Goal: Task Accomplishment & Management: Use online tool/utility

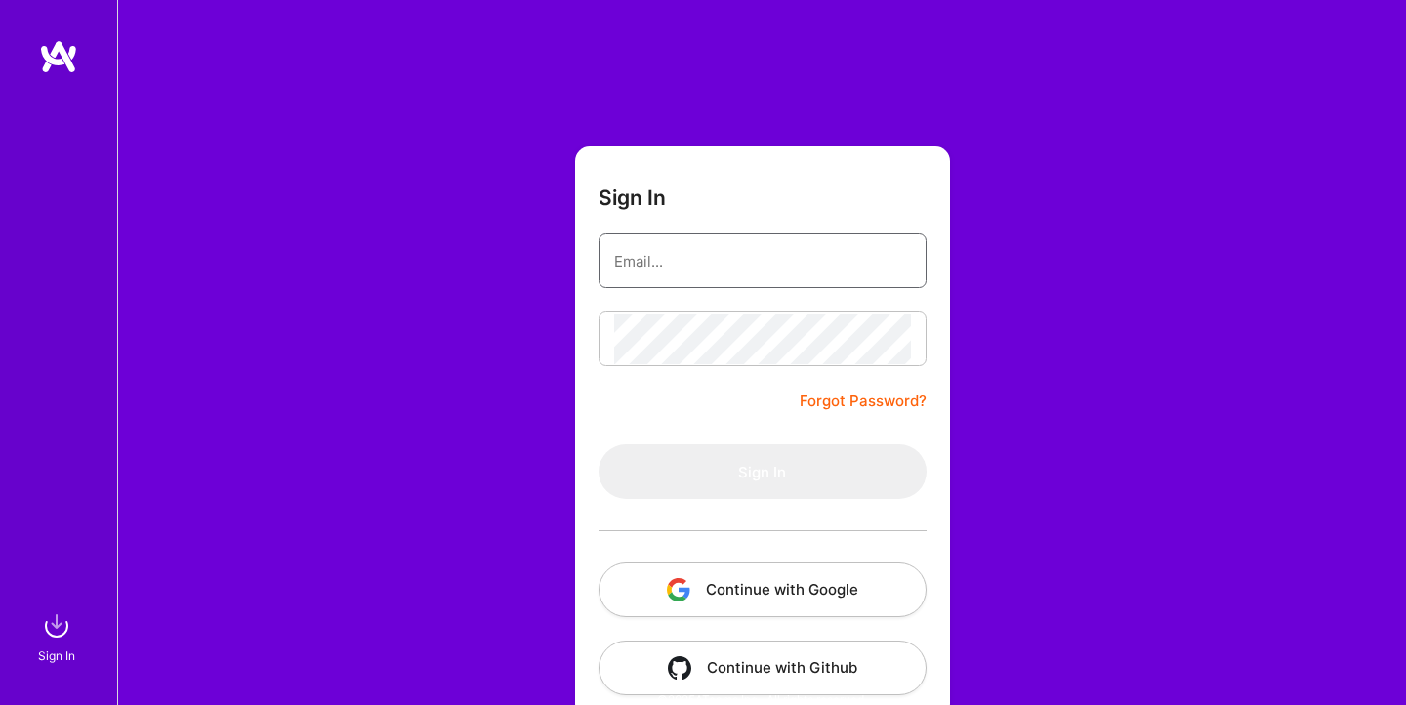
type input "[EMAIL_ADDRESS][DOMAIN_NAME]"
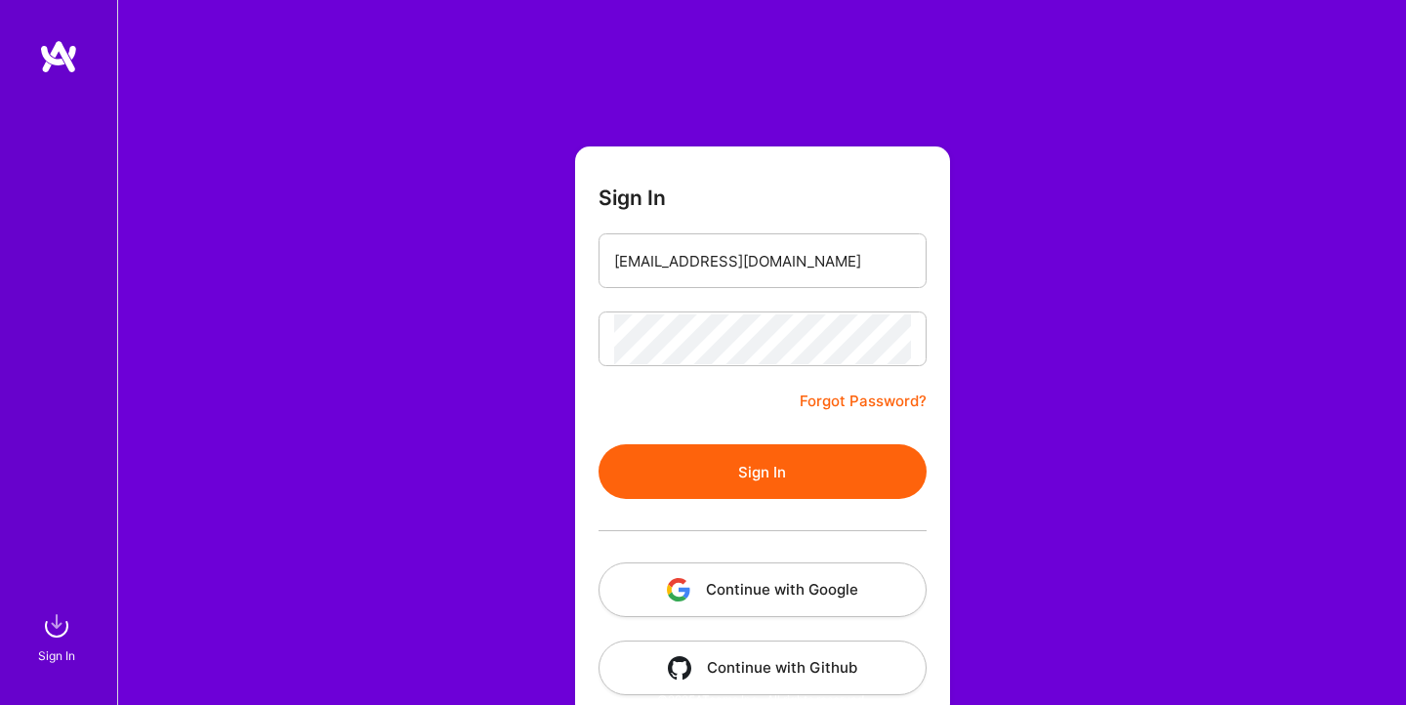
click at [785, 474] on button "Sign In" at bounding box center [762, 471] width 328 height 55
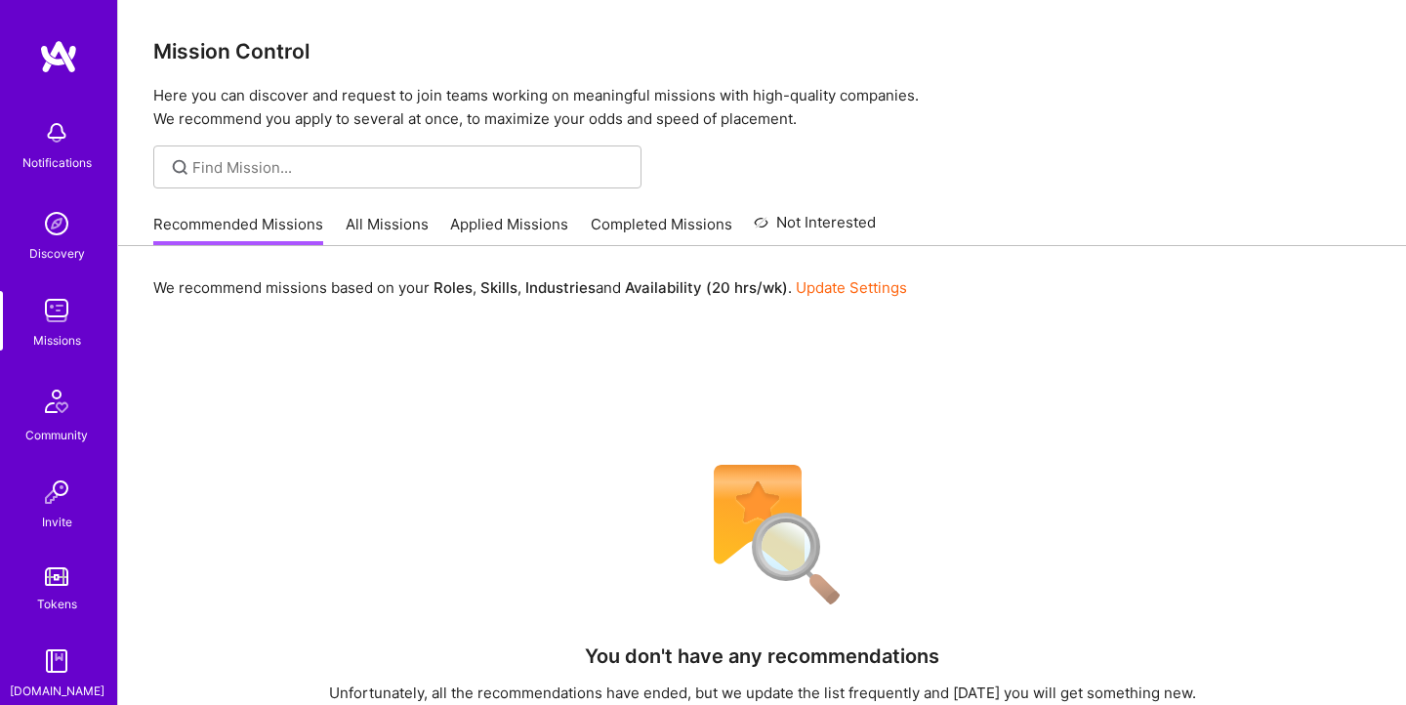
click at [491, 225] on link "Applied Missions" at bounding box center [509, 230] width 118 height 32
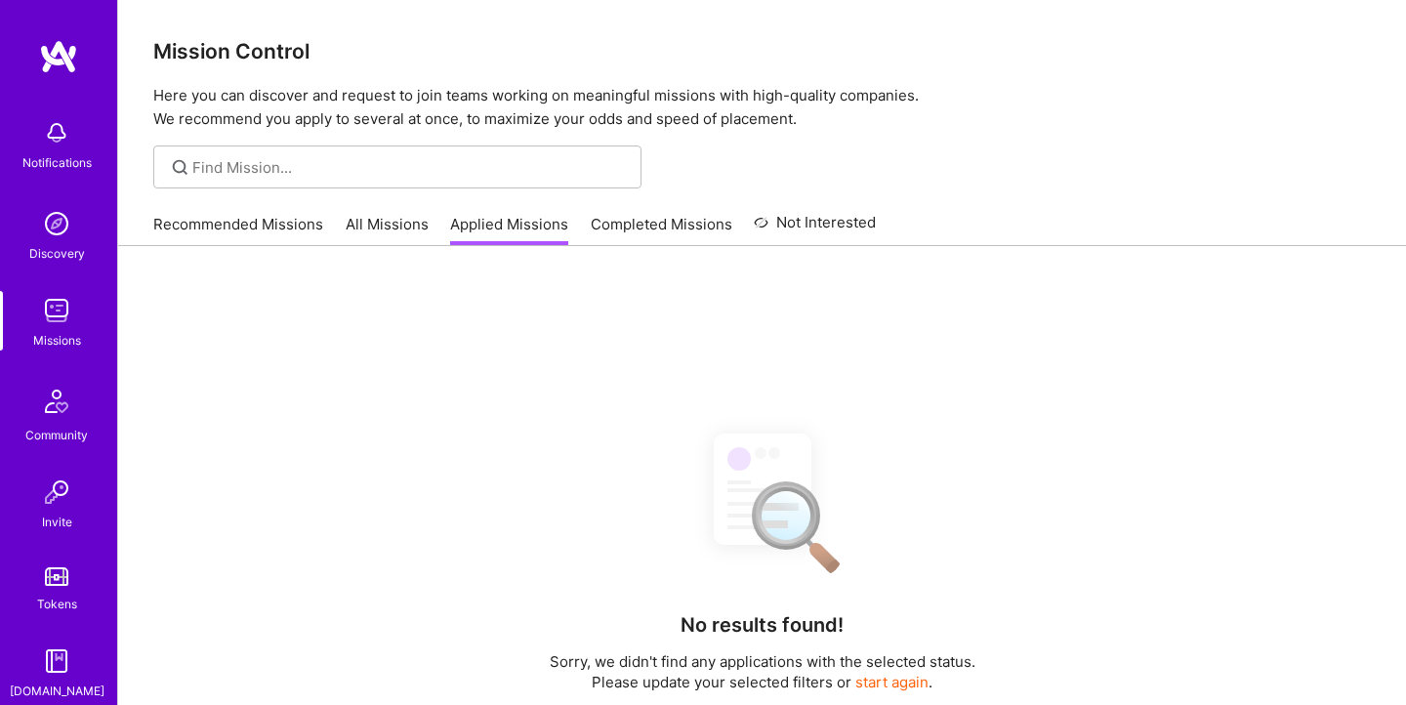
click at [281, 225] on link "Recommended Missions" at bounding box center [238, 230] width 170 height 32
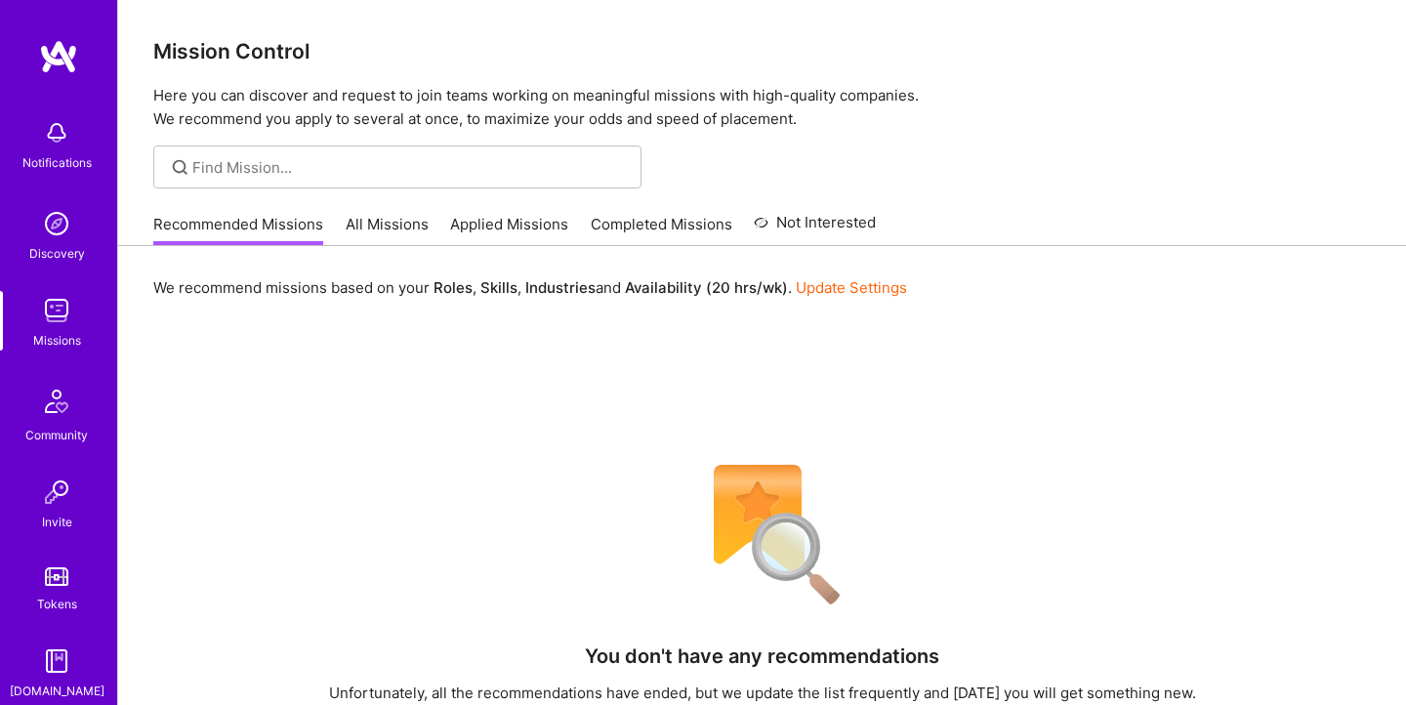
click at [507, 215] on link "Applied Missions" at bounding box center [509, 230] width 118 height 32
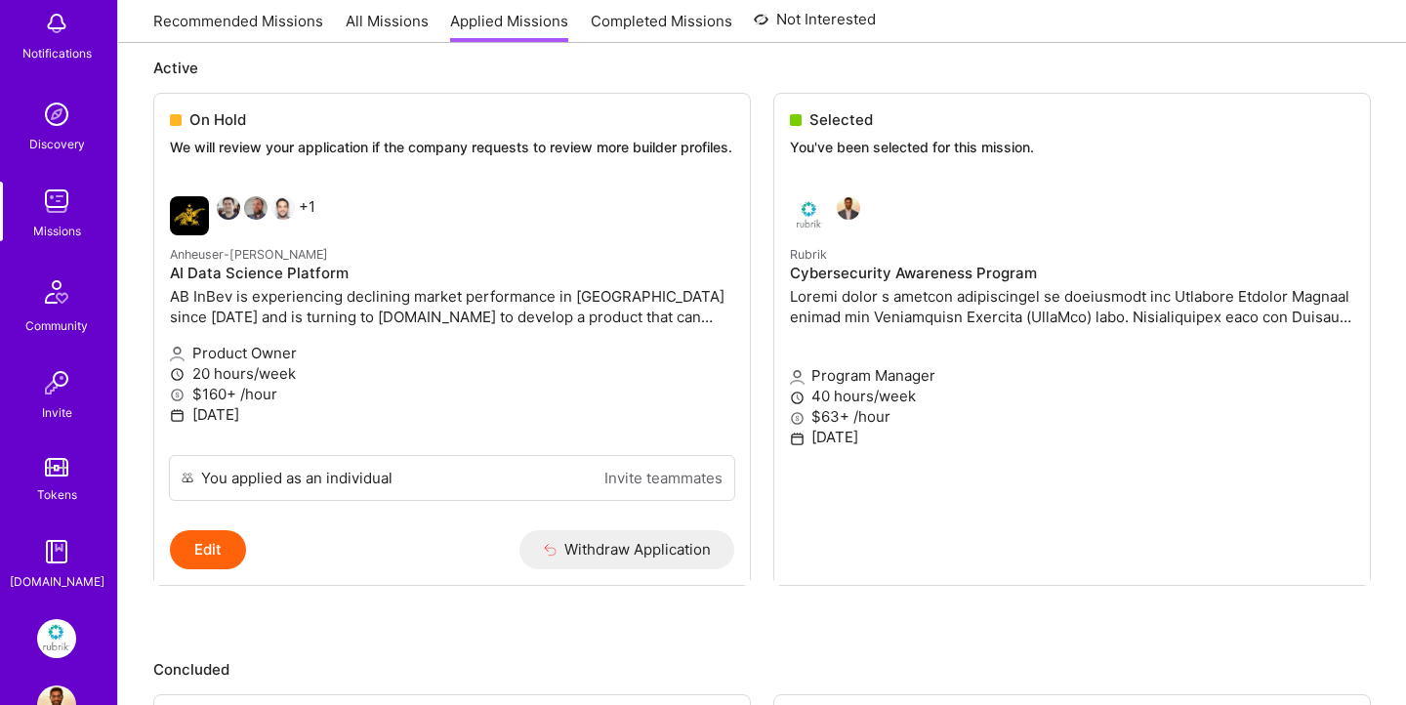
scroll to position [168, 0]
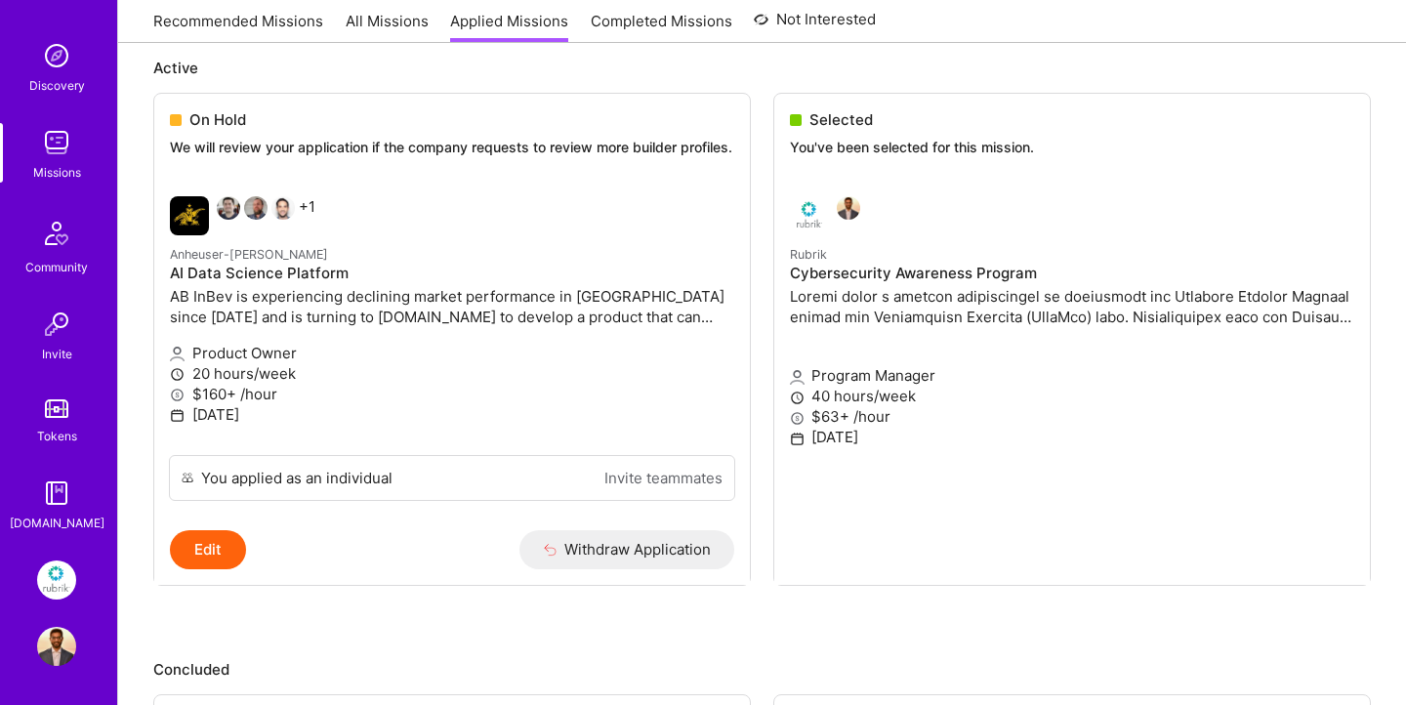
click at [55, 579] on img at bounding box center [56, 579] width 39 height 39
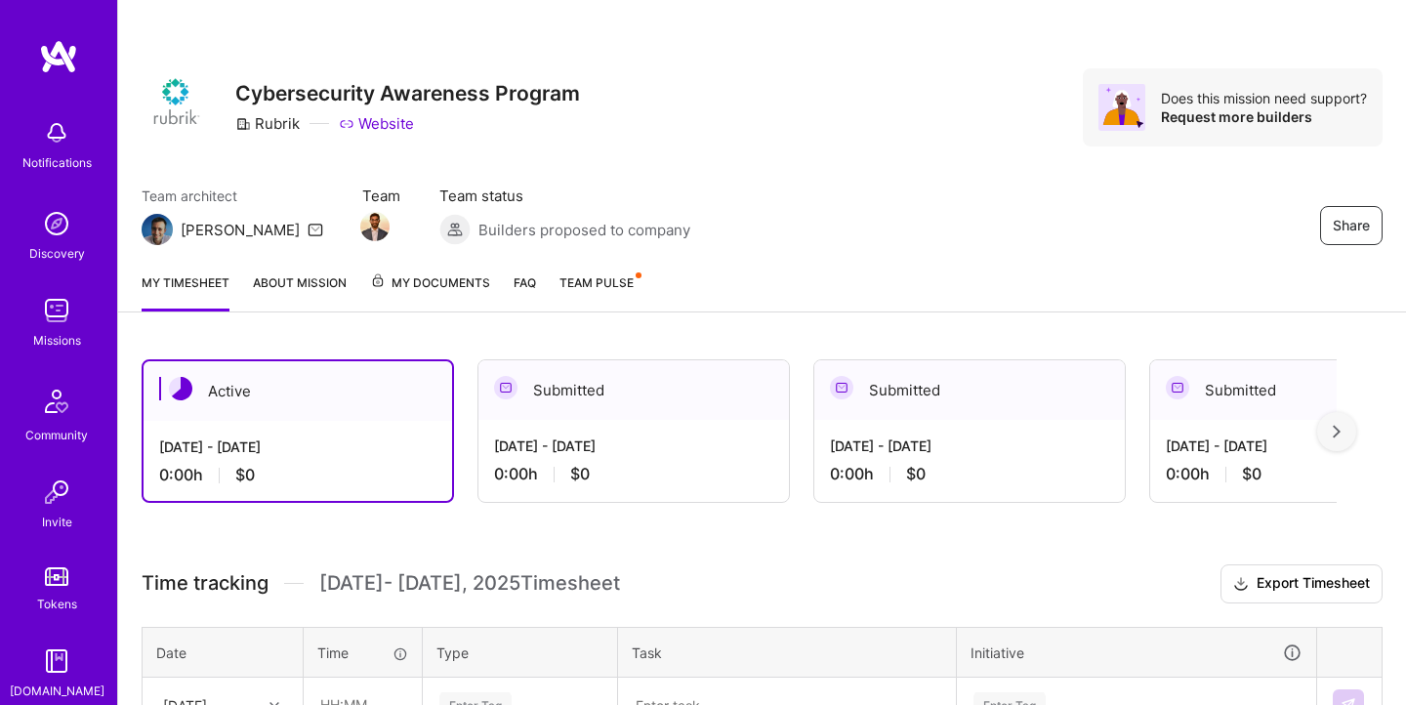
click at [1349, 443] on div at bounding box center [1336, 431] width 39 height 39
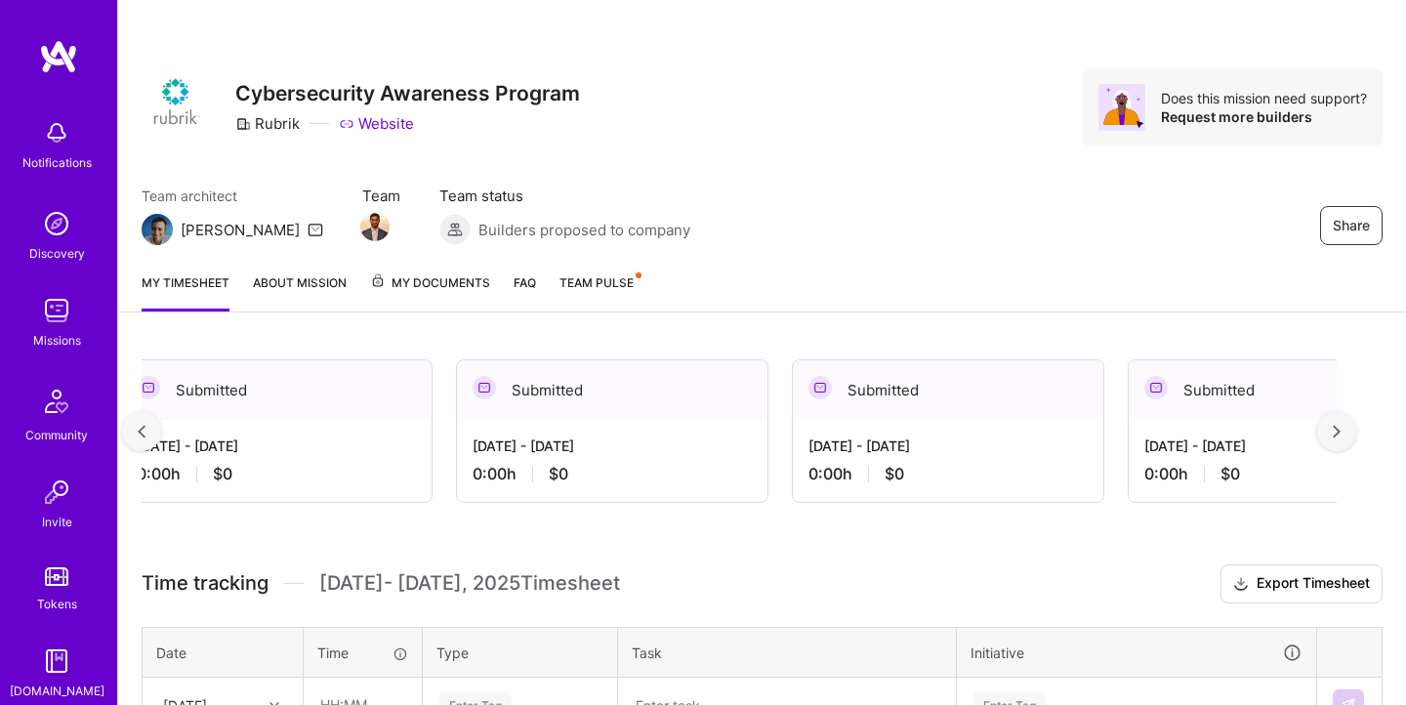
click at [1340, 435] on div at bounding box center [1336, 431] width 39 height 39
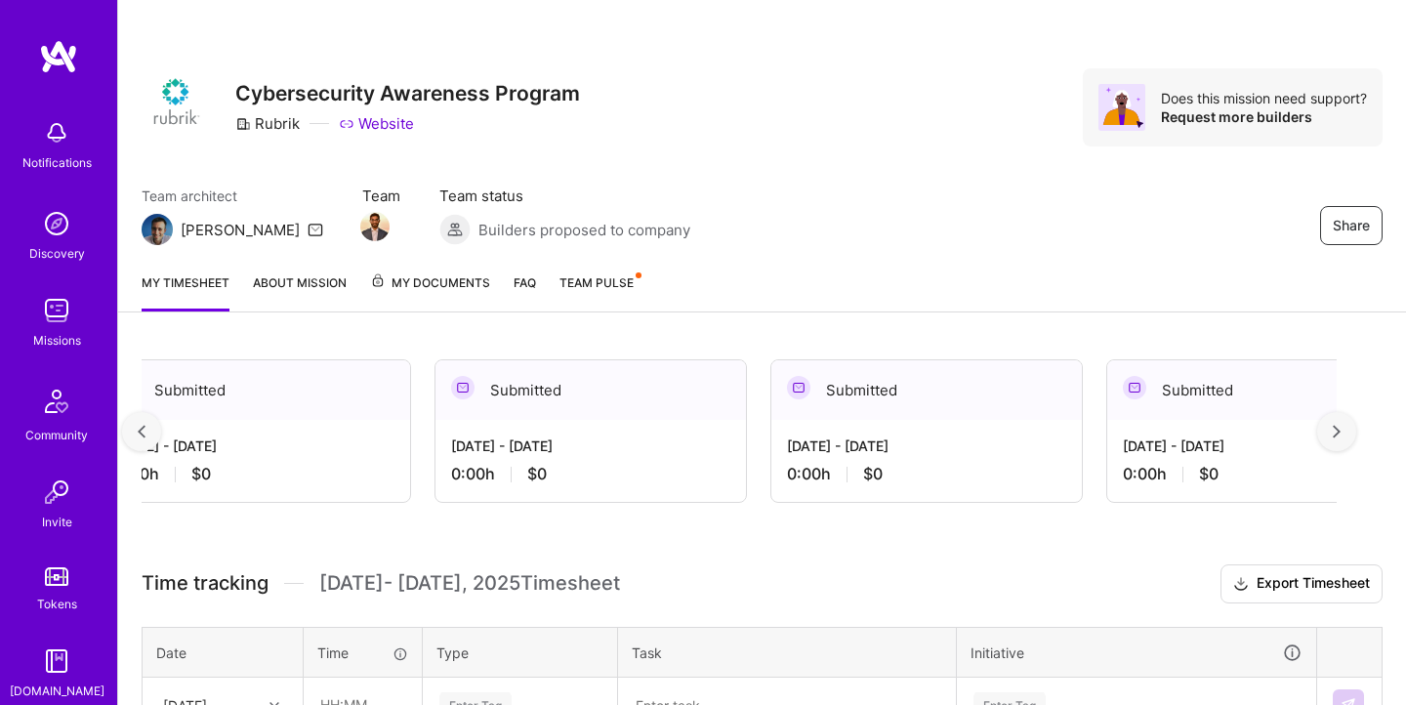
click at [1340, 435] on div at bounding box center [1336, 431] width 39 height 39
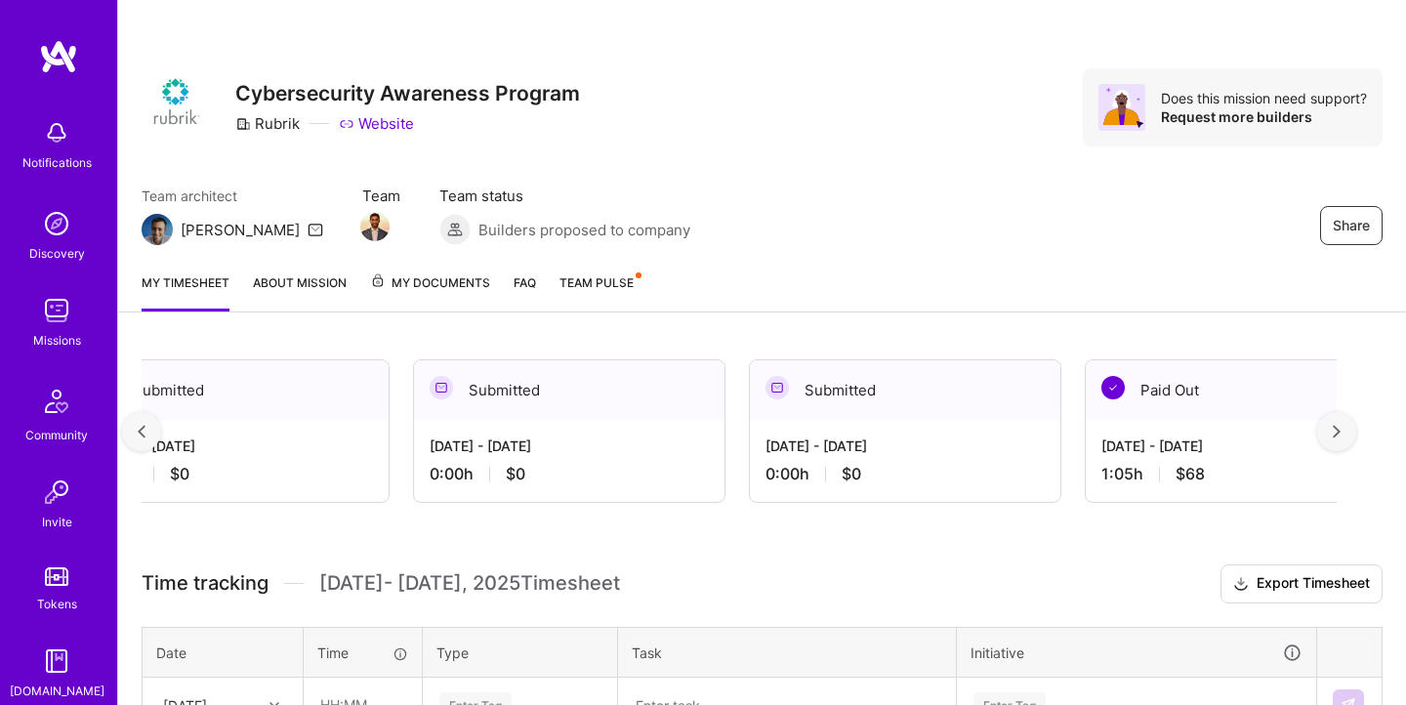
click at [1340, 435] on div at bounding box center [1336, 431] width 39 height 39
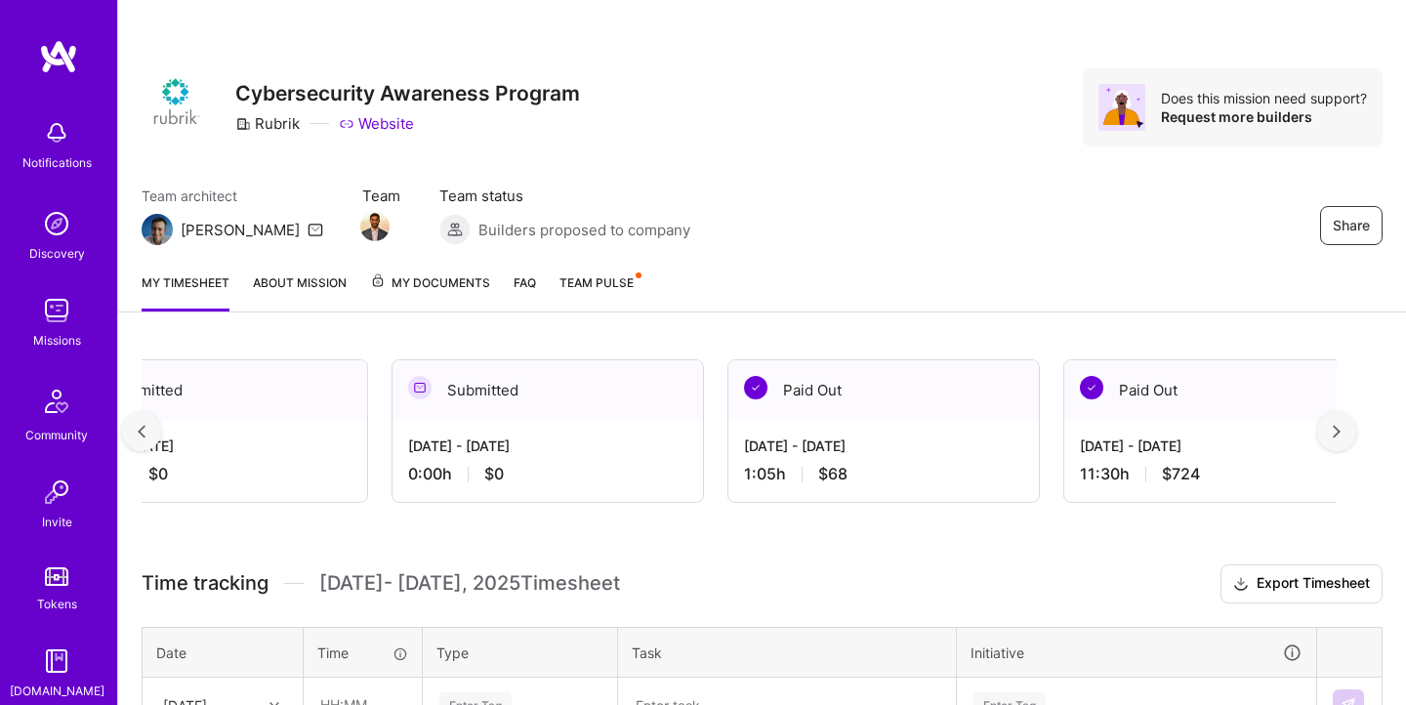
click at [1340, 435] on div at bounding box center [1336, 431] width 39 height 39
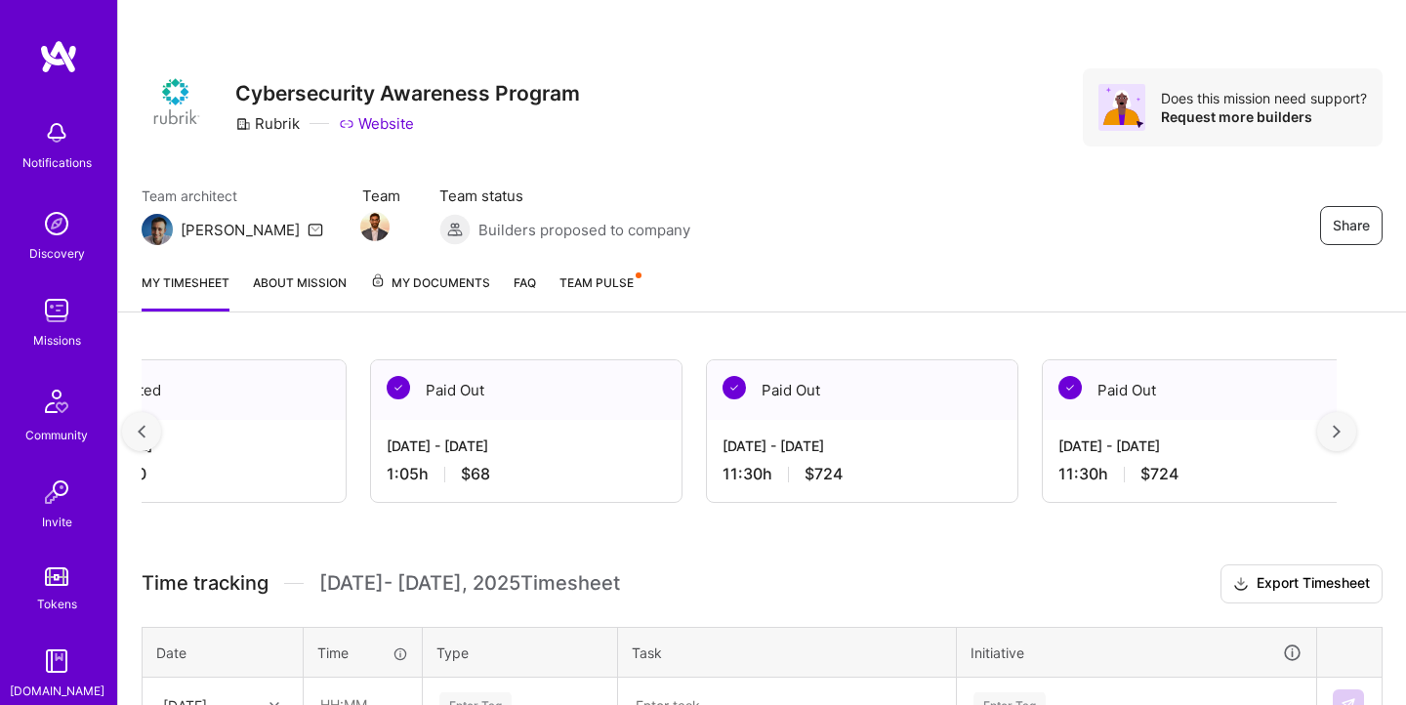
click at [1340, 434] on div at bounding box center [1336, 431] width 39 height 39
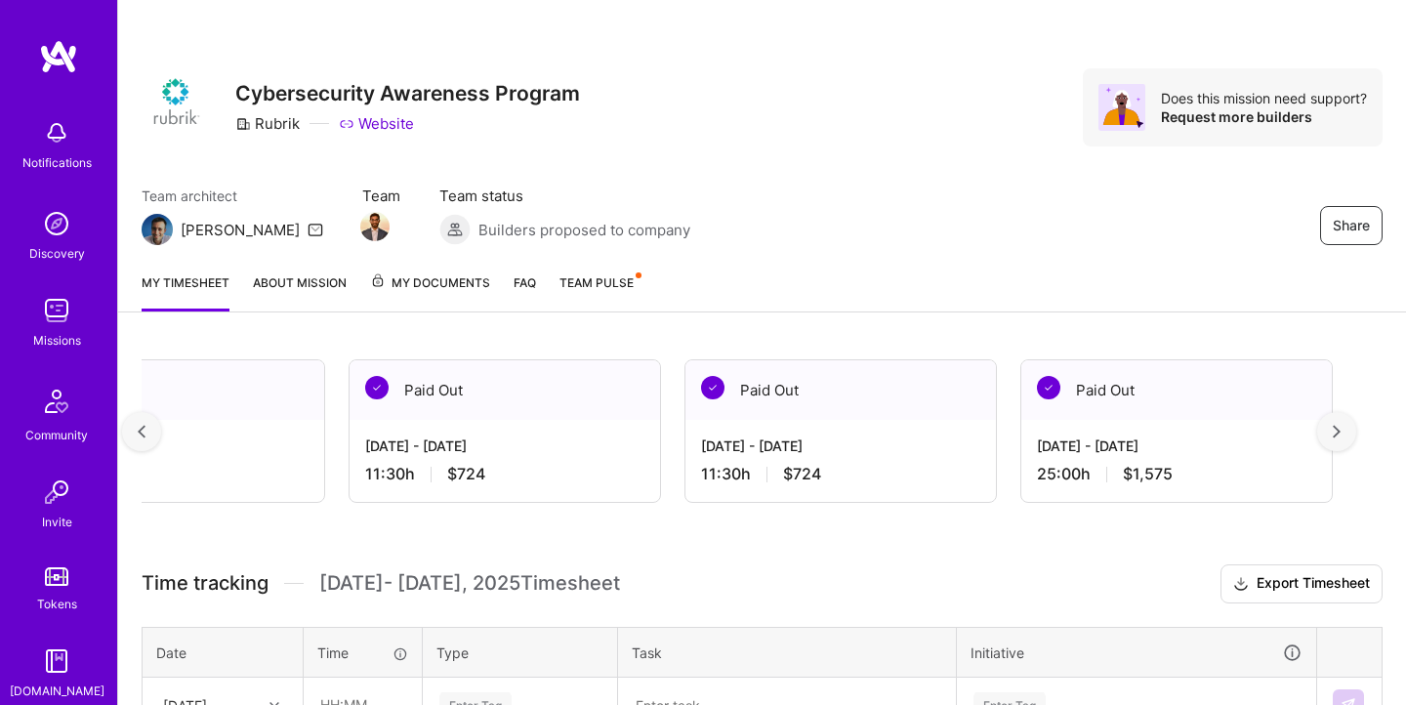
click at [1340, 434] on div at bounding box center [1336, 431] width 39 height 39
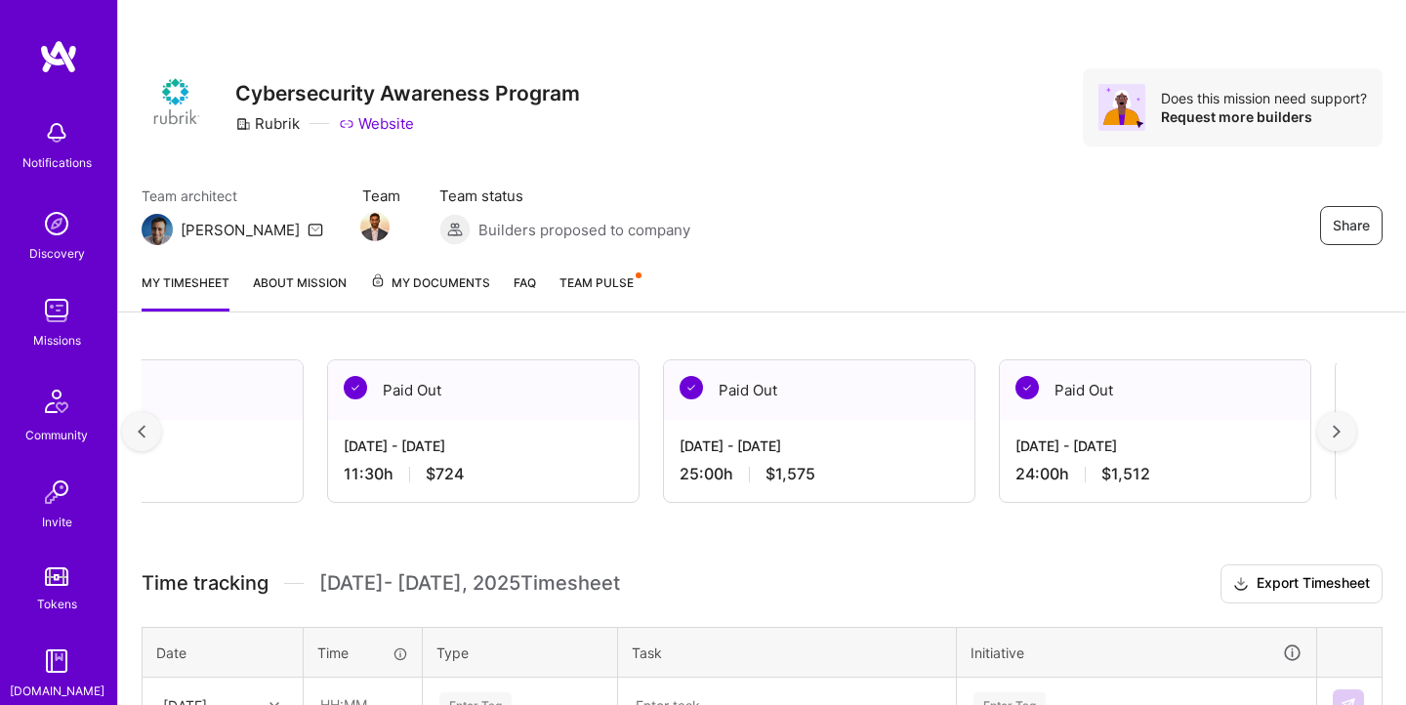
click at [1340, 434] on div at bounding box center [1336, 431] width 39 height 39
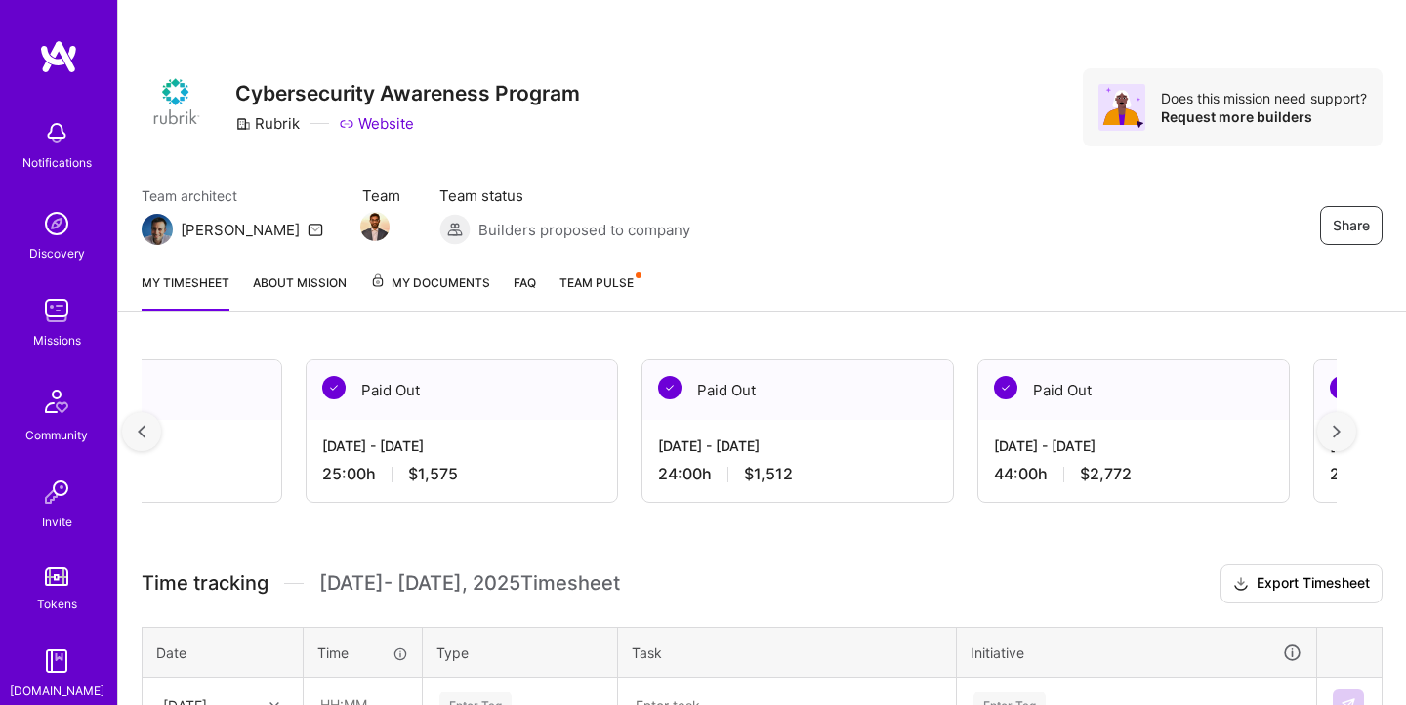
click at [1340, 434] on div at bounding box center [1336, 431] width 39 height 39
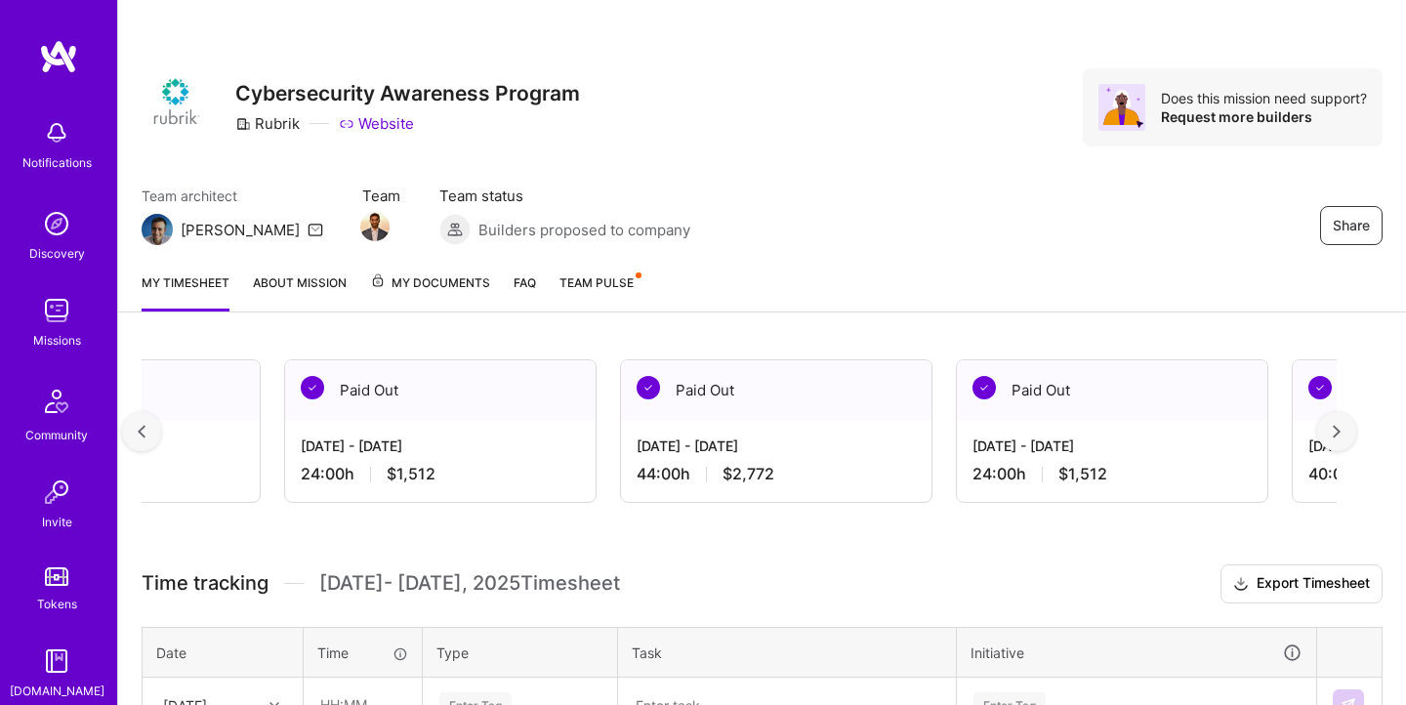
click at [1340, 434] on div at bounding box center [1336, 431] width 39 height 39
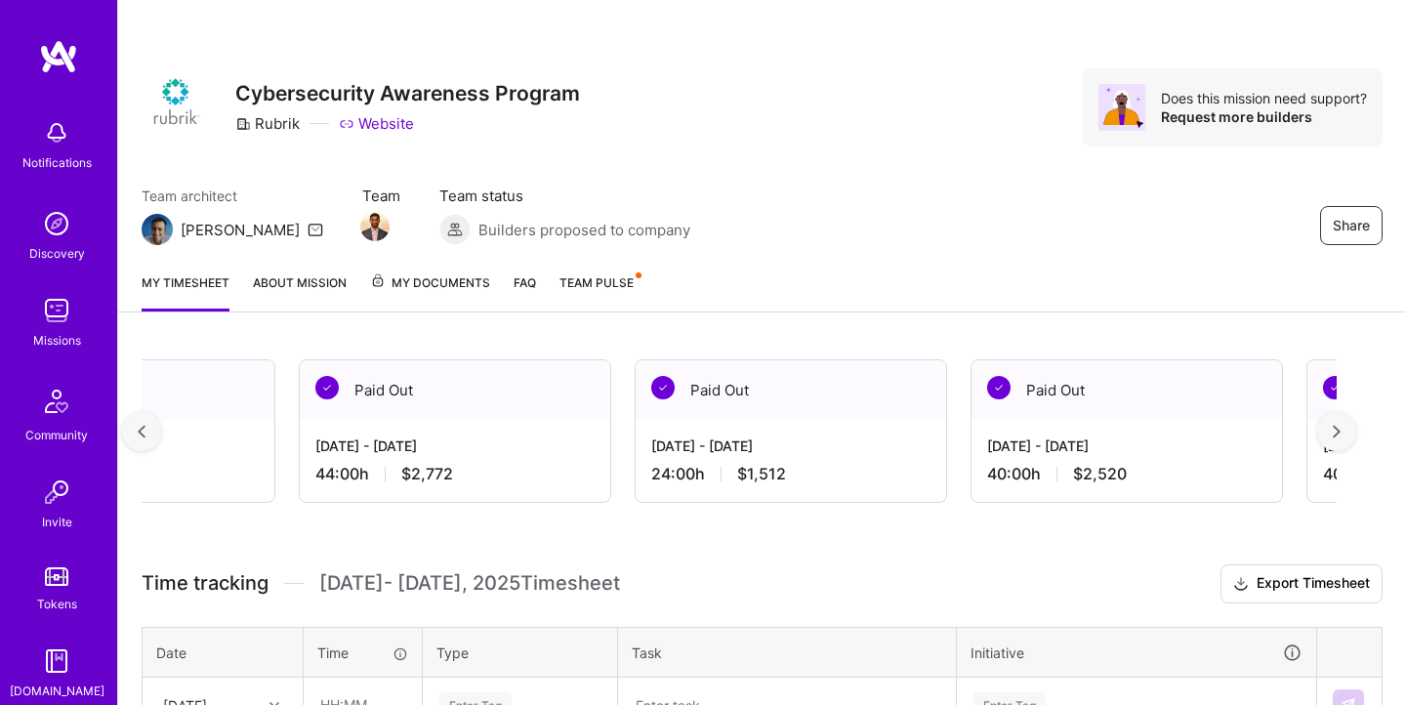
click at [1340, 434] on div at bounding box center [1336, 431] width 39 height 39
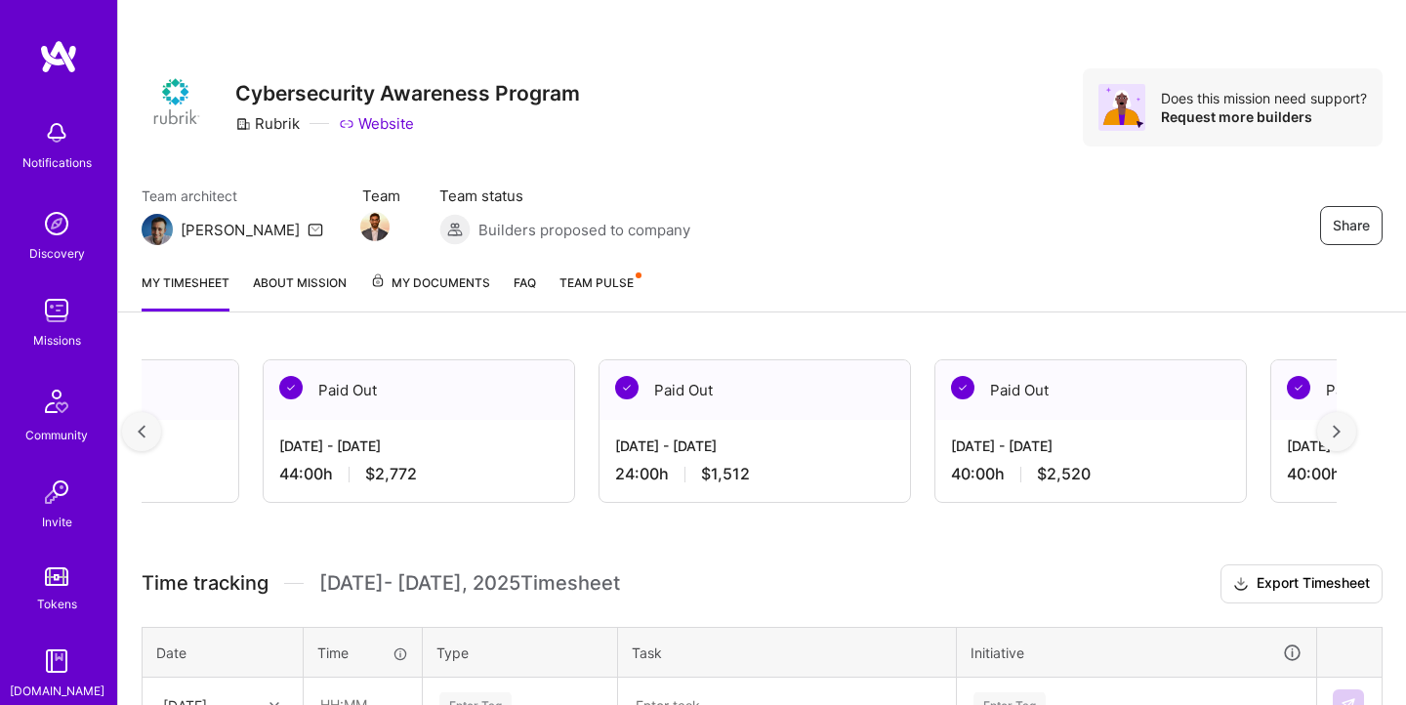
click at [1340, 422] on div at bounding box center [1336, 431] width 39 height 39
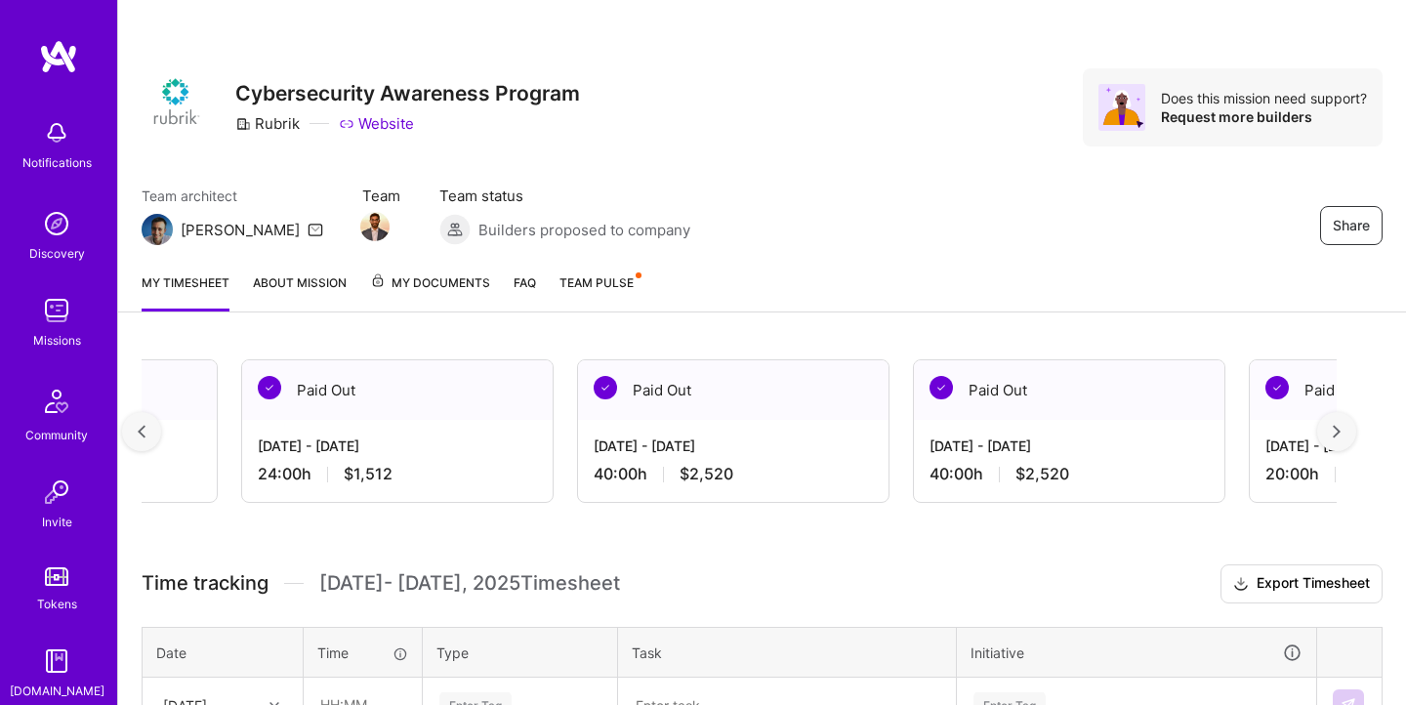
click at [1340, 422] on div at bounding box center [1336, 431] width 39 height 39
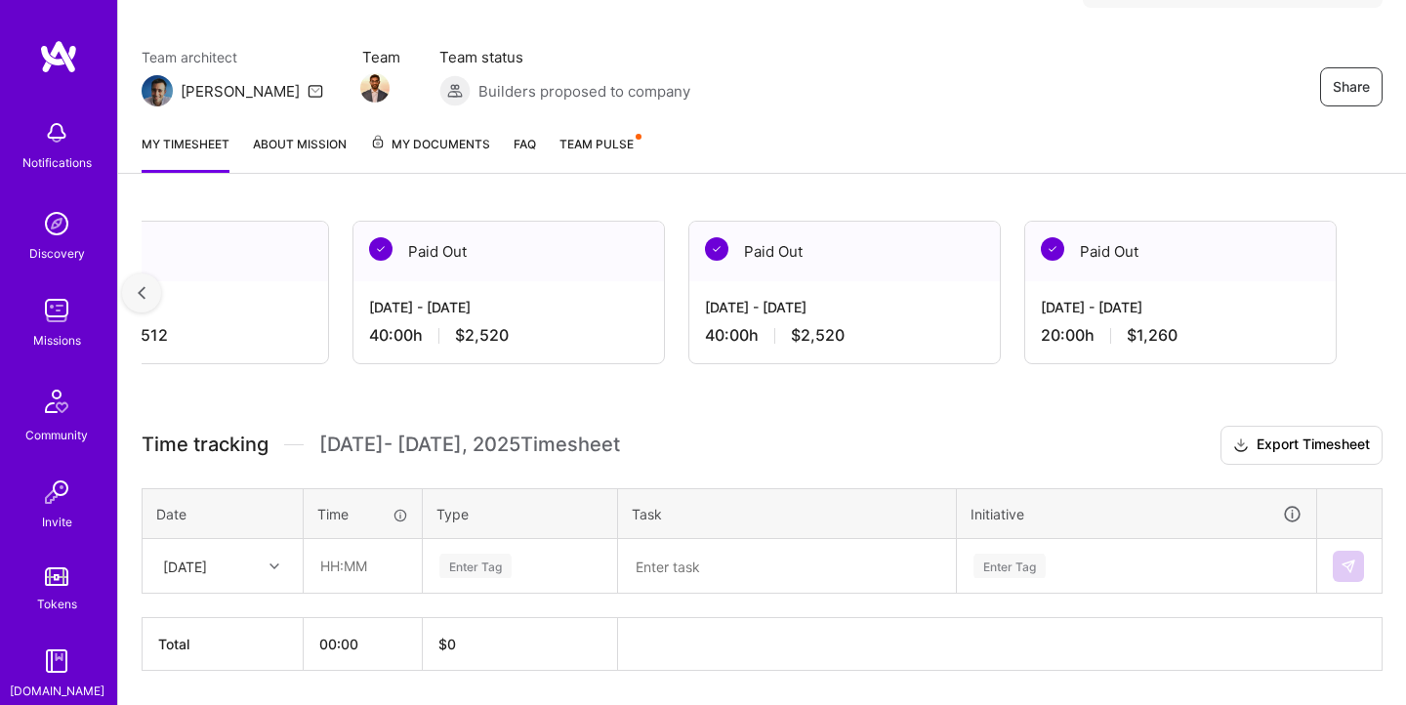
scroll to position [199, 0]
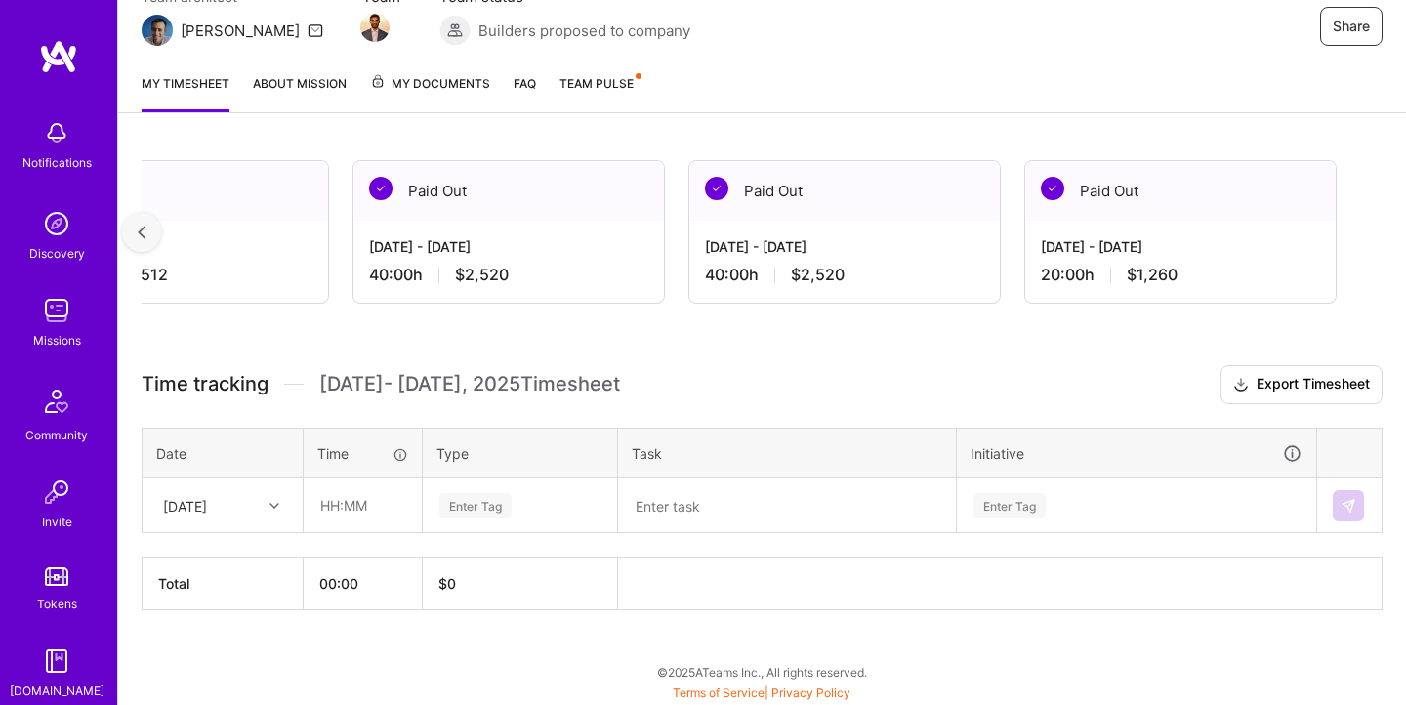
click at [1148, 226] on div "[DATE] - [DATE] 20:00 h $1,260" at bounding box center [1180, 261] width 310 height 80
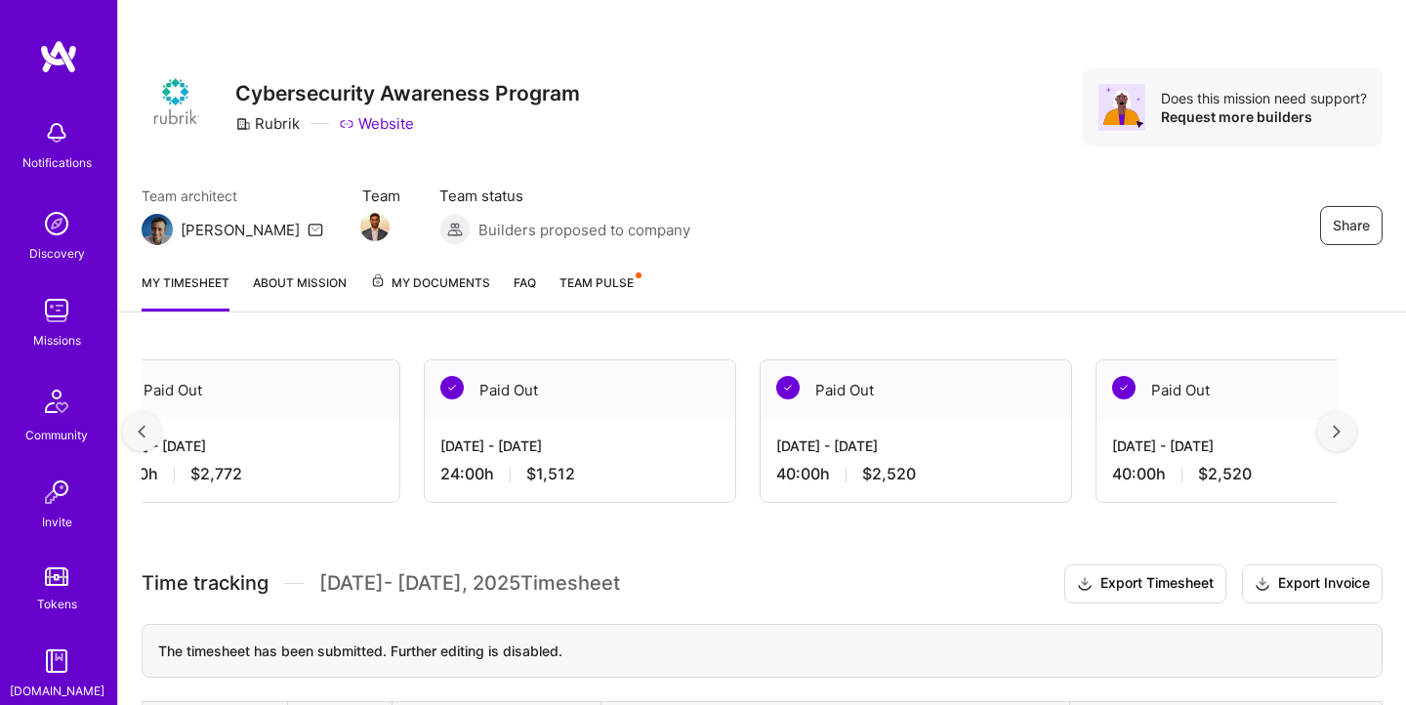
scroll to position [0, 3736]
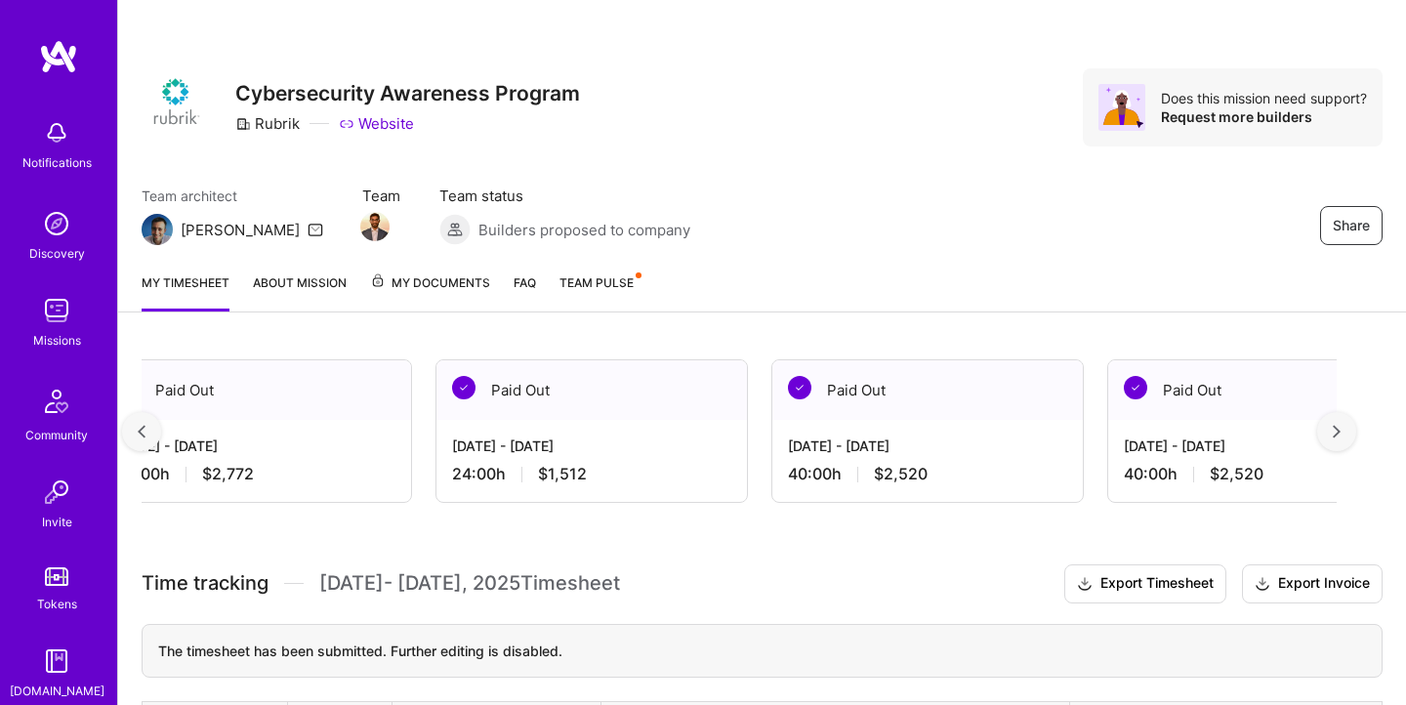
click at [672, 459] on div "[DATE] - [DATE] 24:00 h $1,512" at bounding box center [591, 460] width 310 height 80
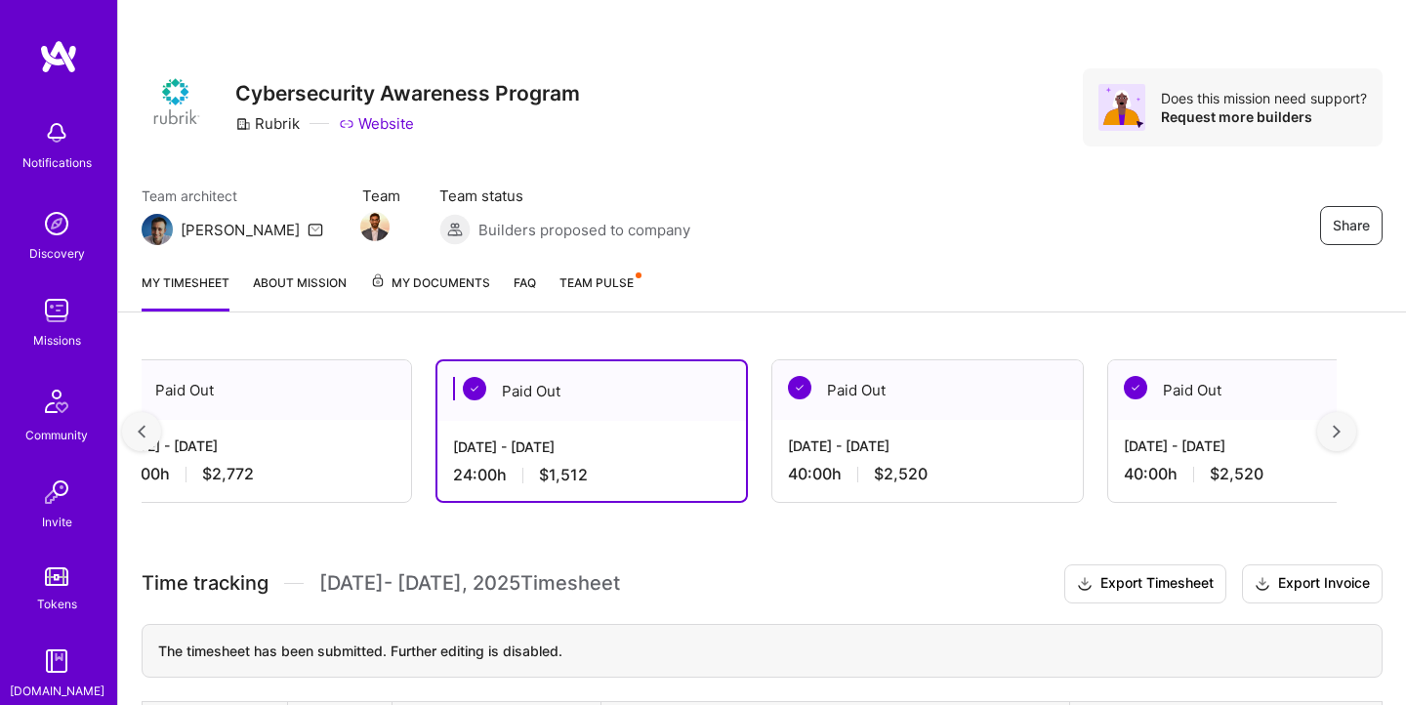
click at [595, 441] on div "[DATE] - [DATE]" at bounding box center [591, 446] width 277 height 20
click at [149, 423] on div at bounding box center [141, 431] width 39 height 39
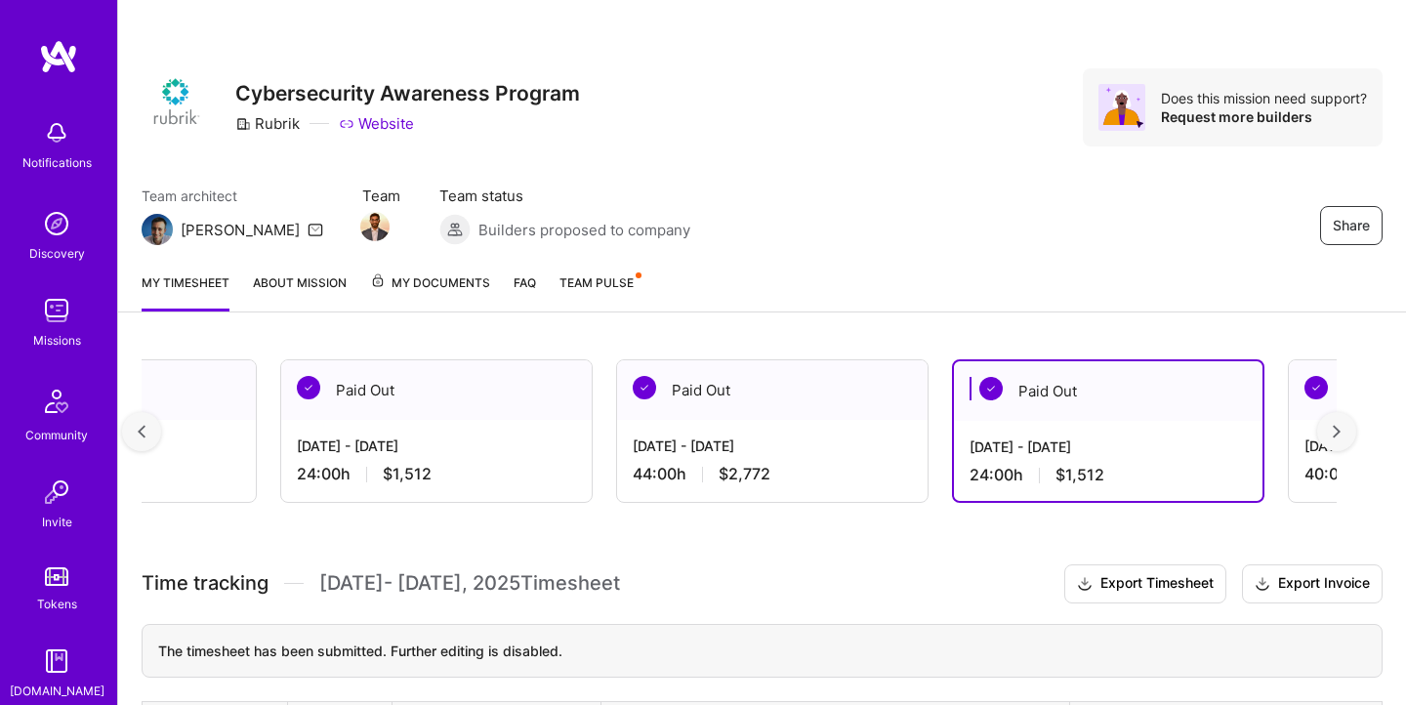
scroll to position [0, 3215]
click at [715, 423] on div "[DATE] - [DATE] 44:00 h $2,772" at bounding box center [776, 460] width 310 height 80
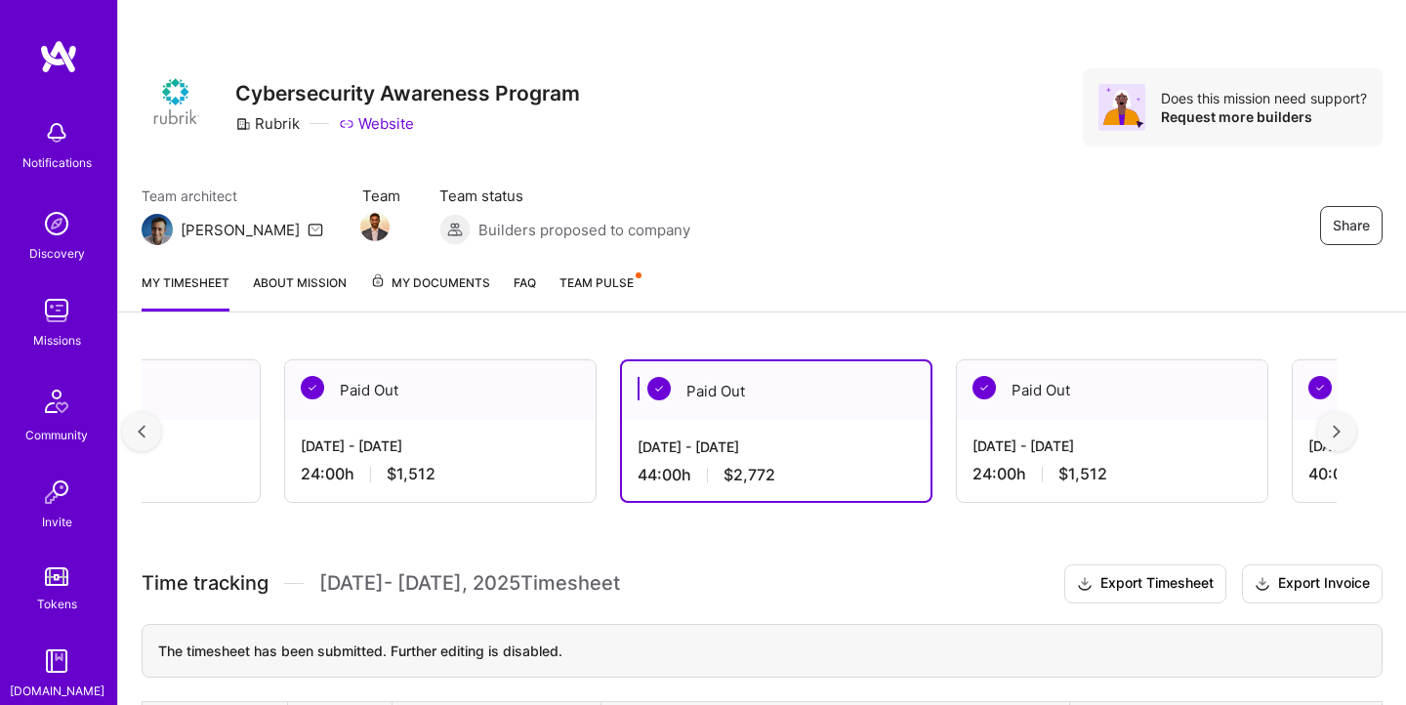
click at [141, 421] on div at bounding box center [141, 431] width 39 height 39
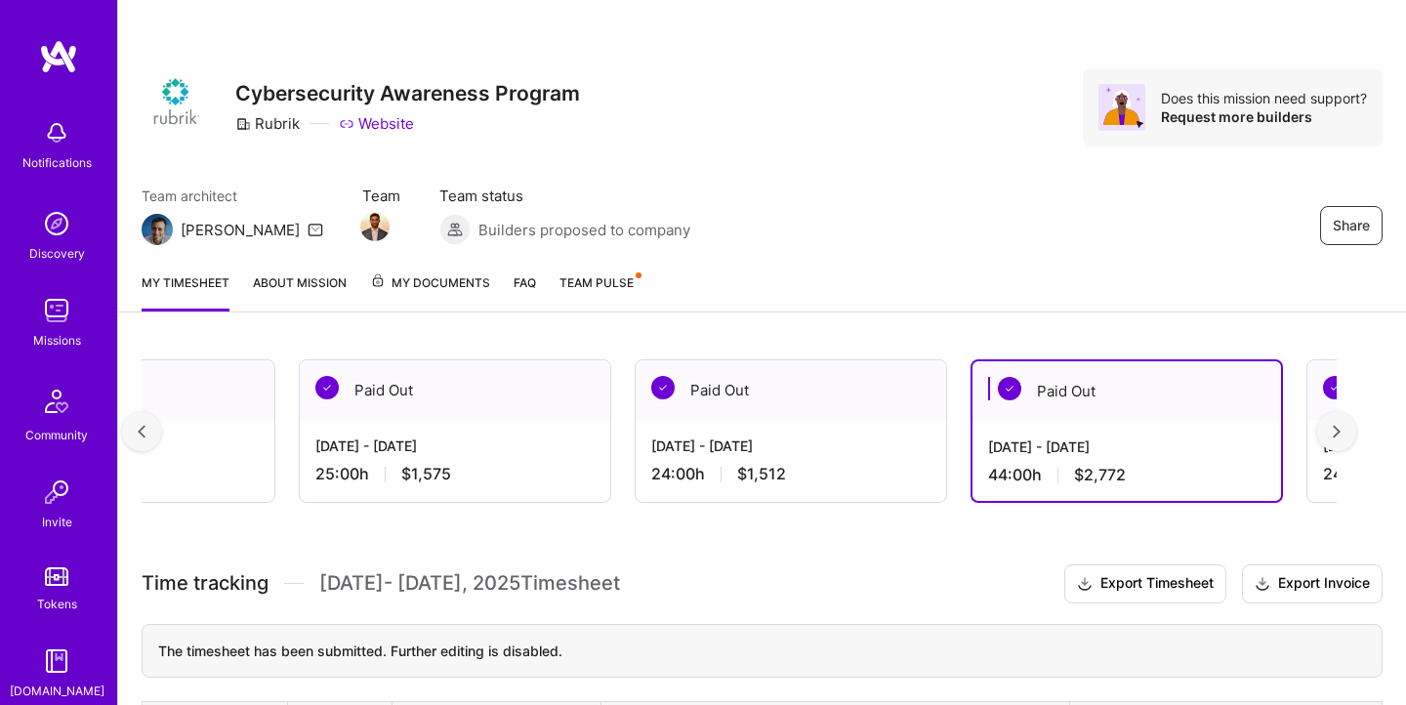
scroll to position [0, 2858]
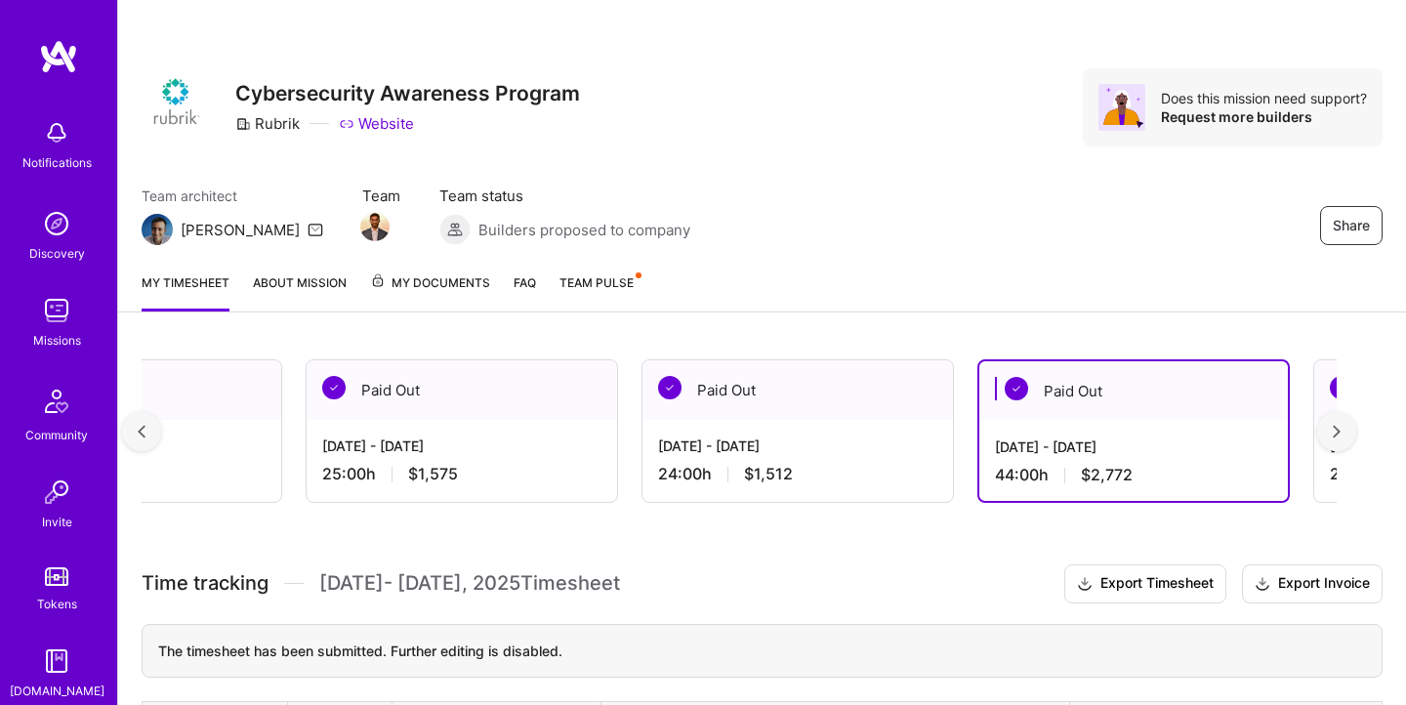
click at [458, 464] on div "25:00 h $1,575" at bounding box center [461, 474] width 279 height 20
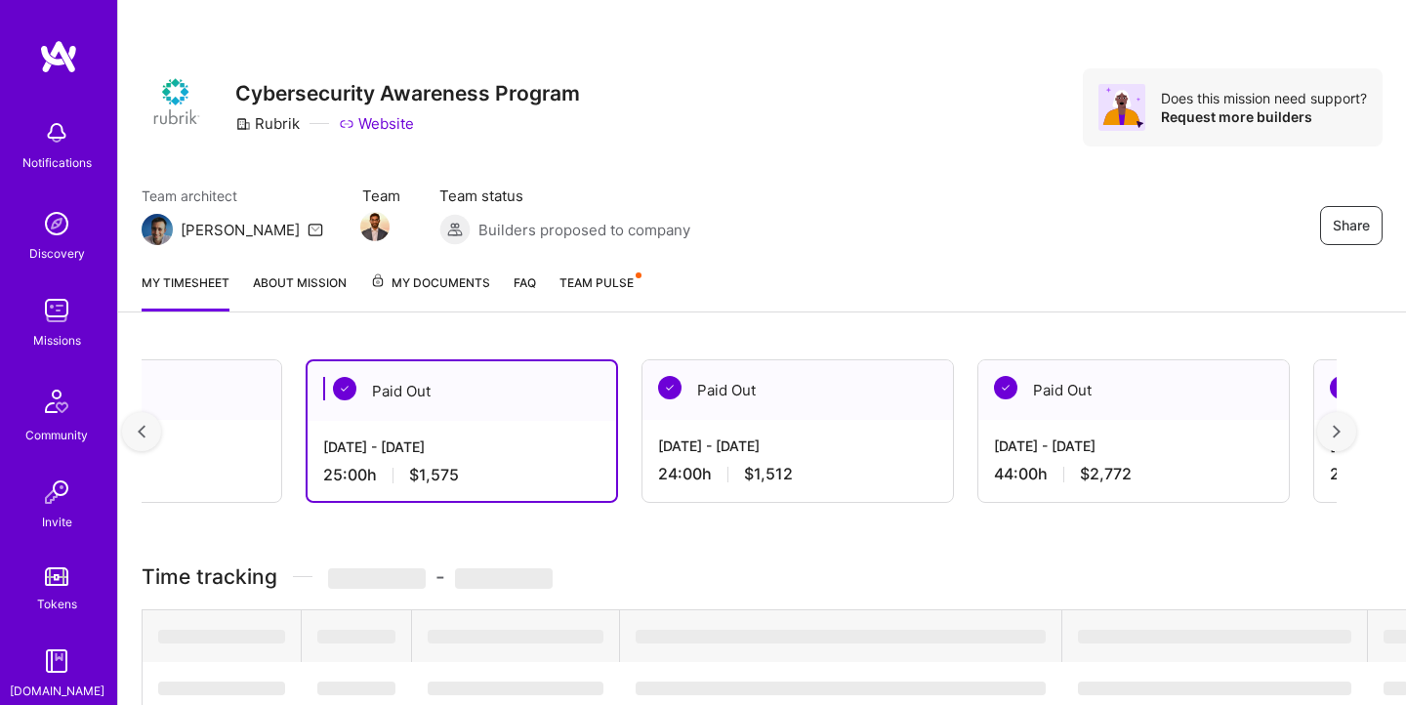
click at [507, 444] on div "[DATE] - [DATE]" at bounding box center [461, 446] width 277 height 20
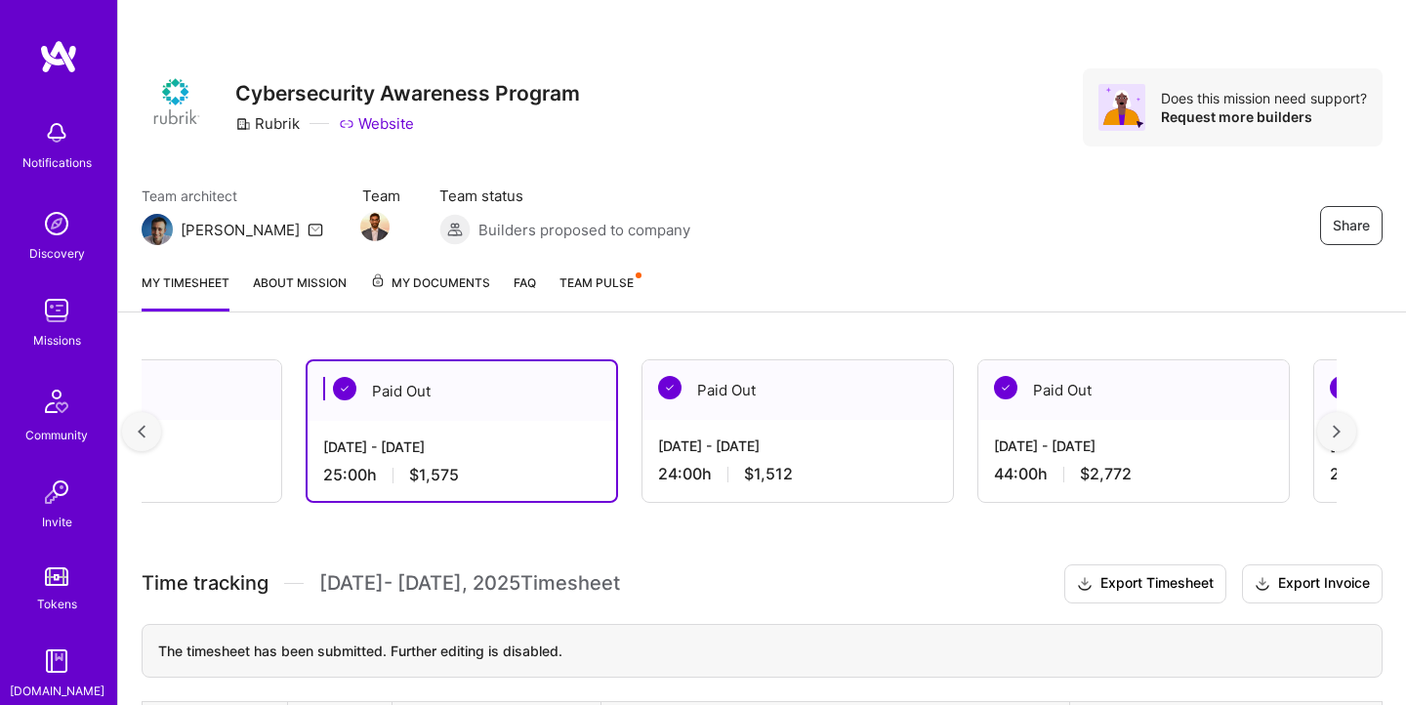
click at [144, 430] on img at bounding box center [142, 432] width 8 height 14
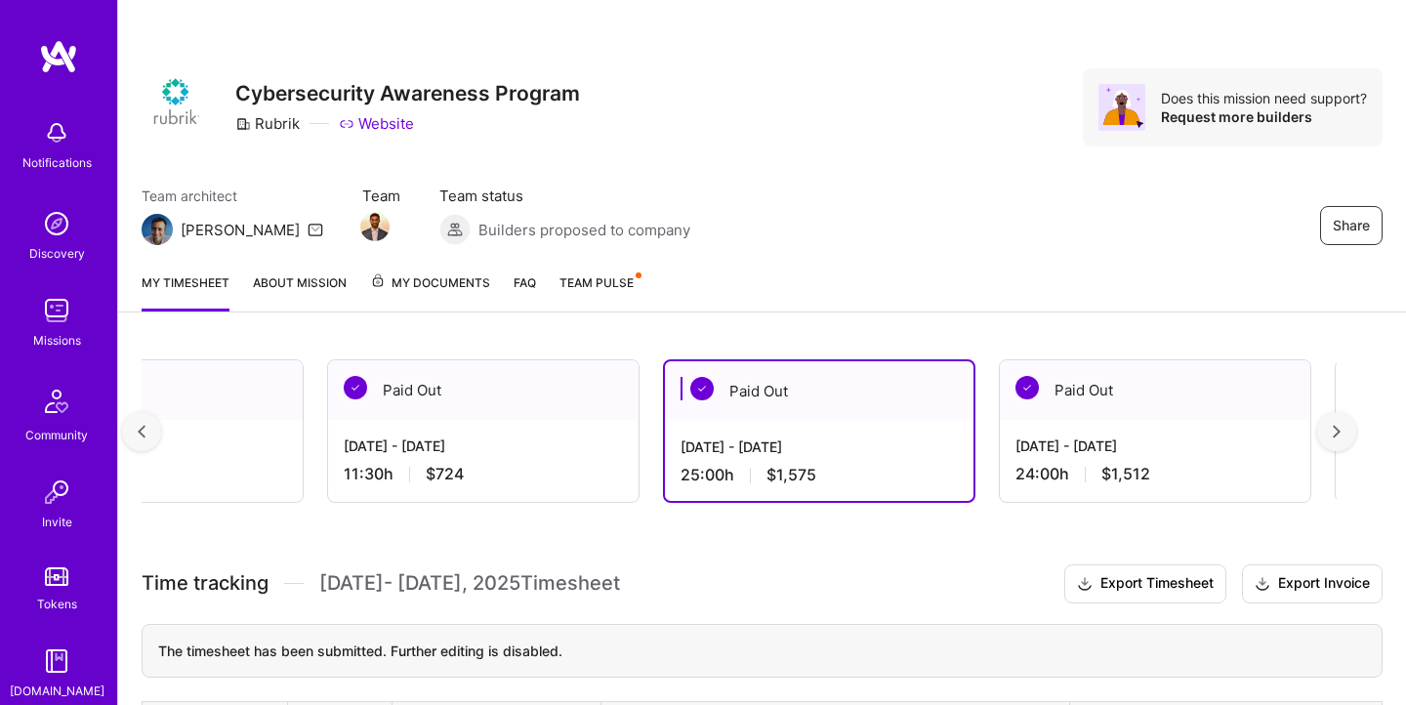
click at [144, 430] on img at bounding box center [142, 432] width 8 height 14
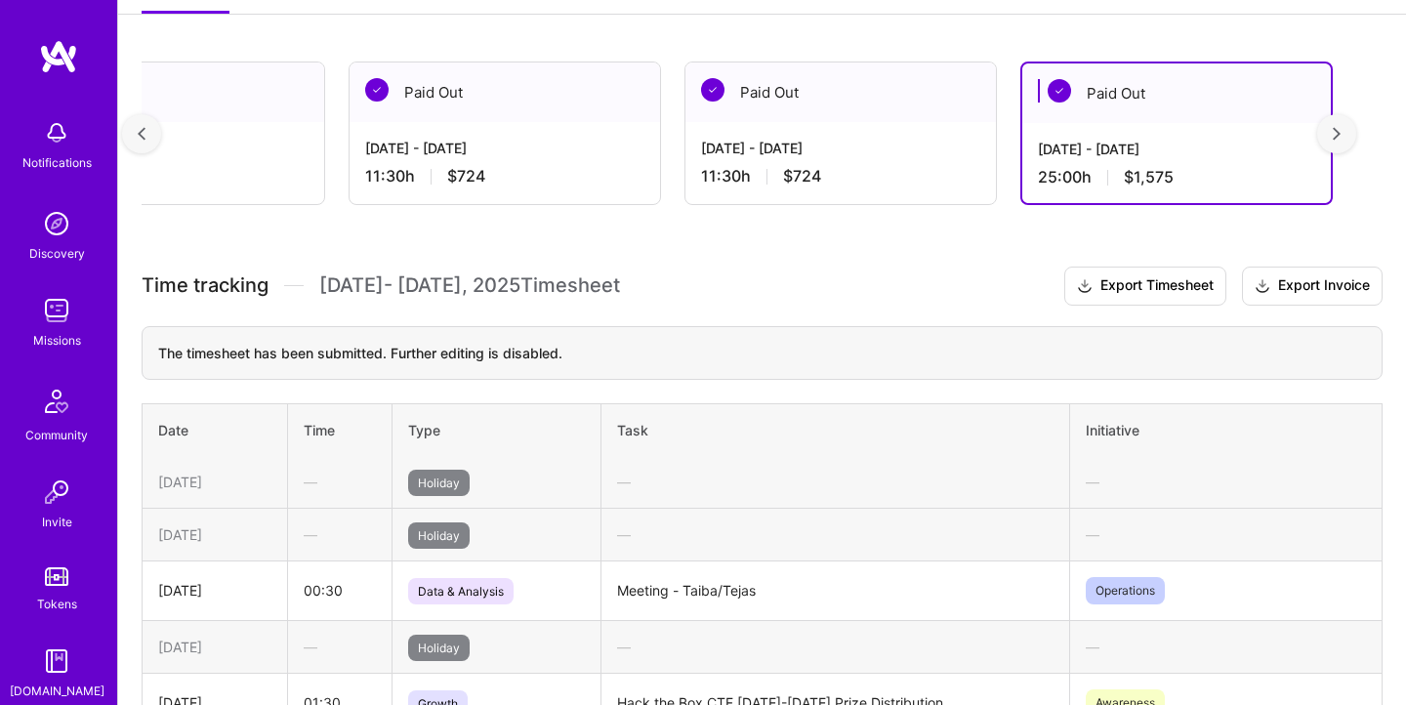
scroll to position [291, 0]
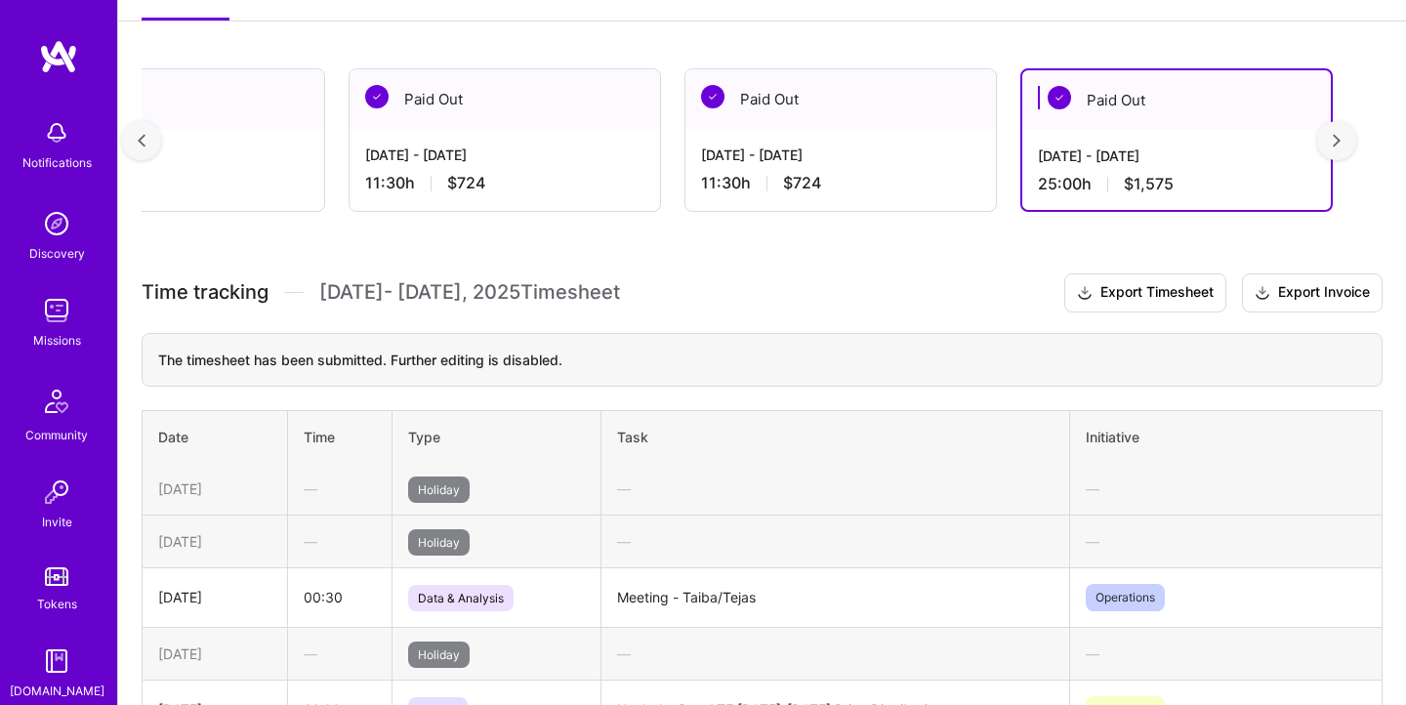
click at [900, 164] on div "[DATE] - [DATE]" at bounding box center [840, 154] width 279 height 20
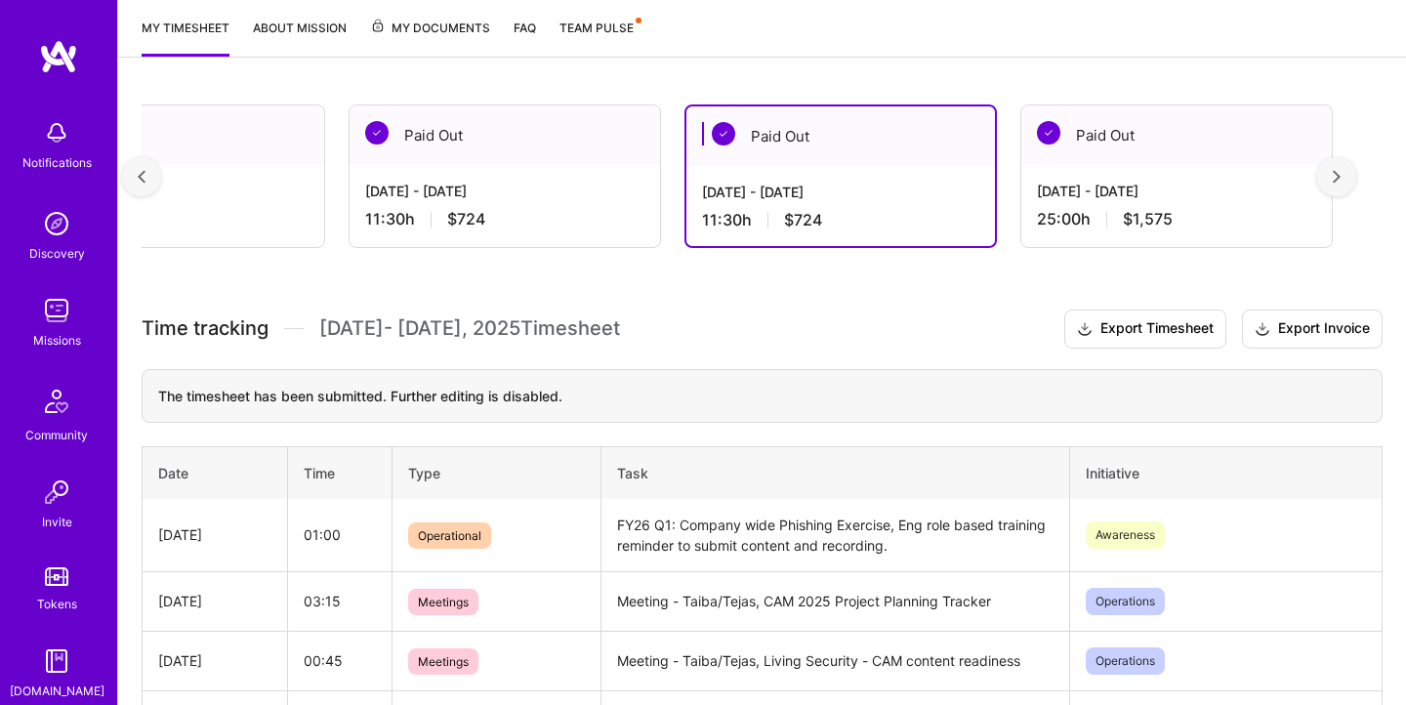
scroll to position [254, 0]
click at [136, 182] on div at bounding box center [141, 177] width 39 height 39
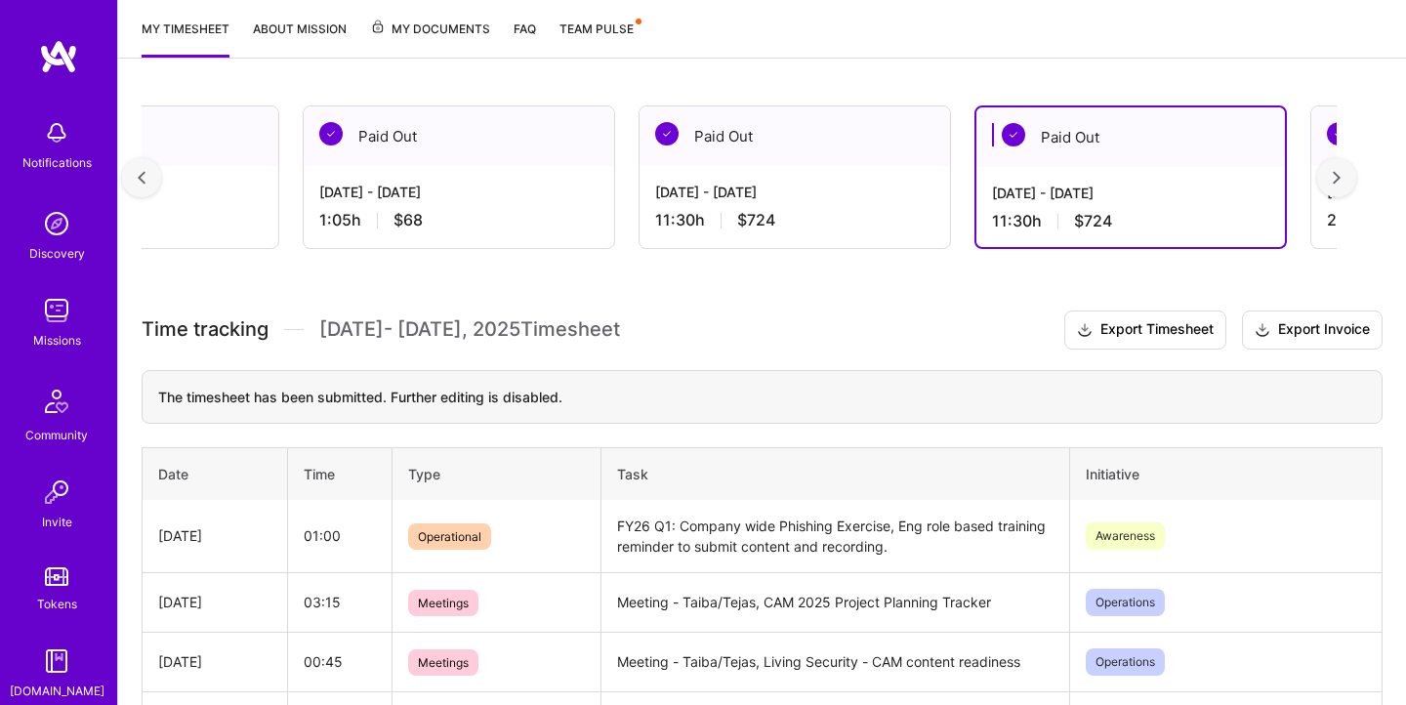
scroll to position [0, 1786]
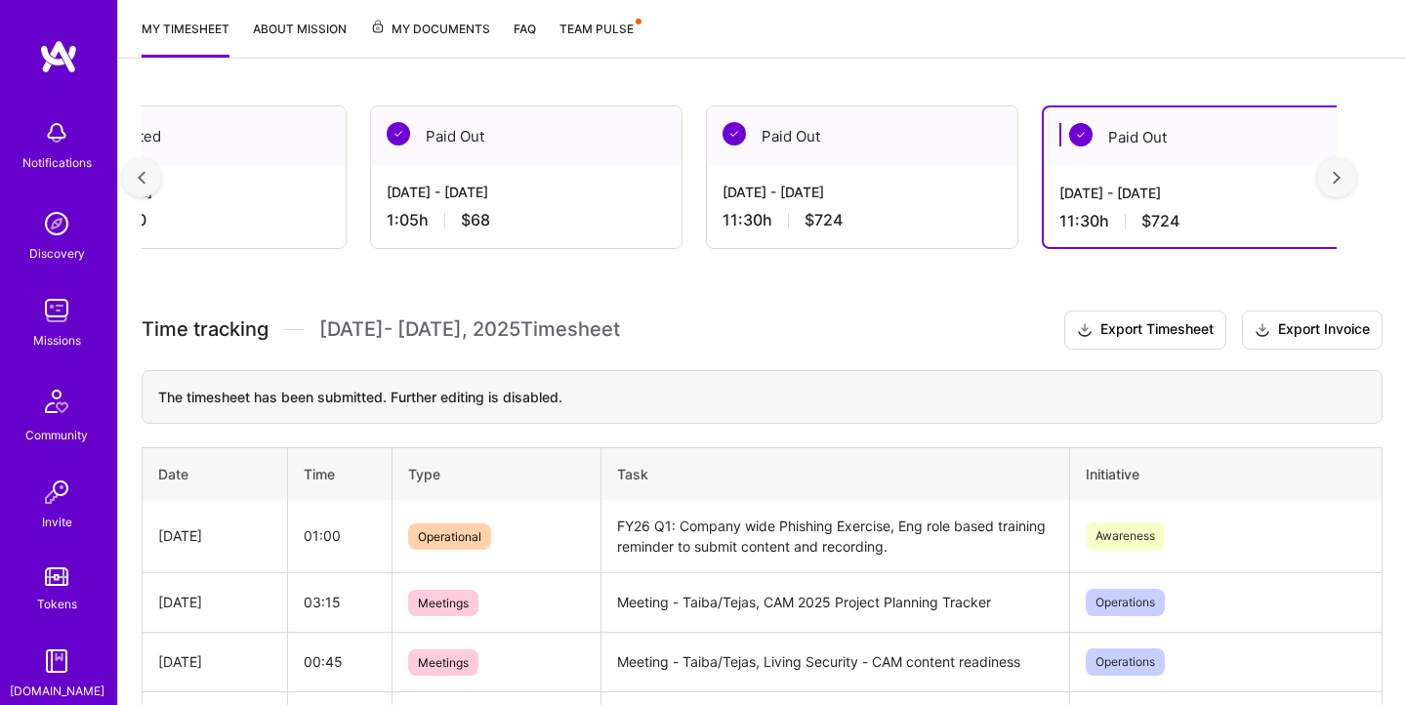
click at [869, 187] on div "[DATE] - [DATE]" at bounding box center [861, 192] width 279 height 20
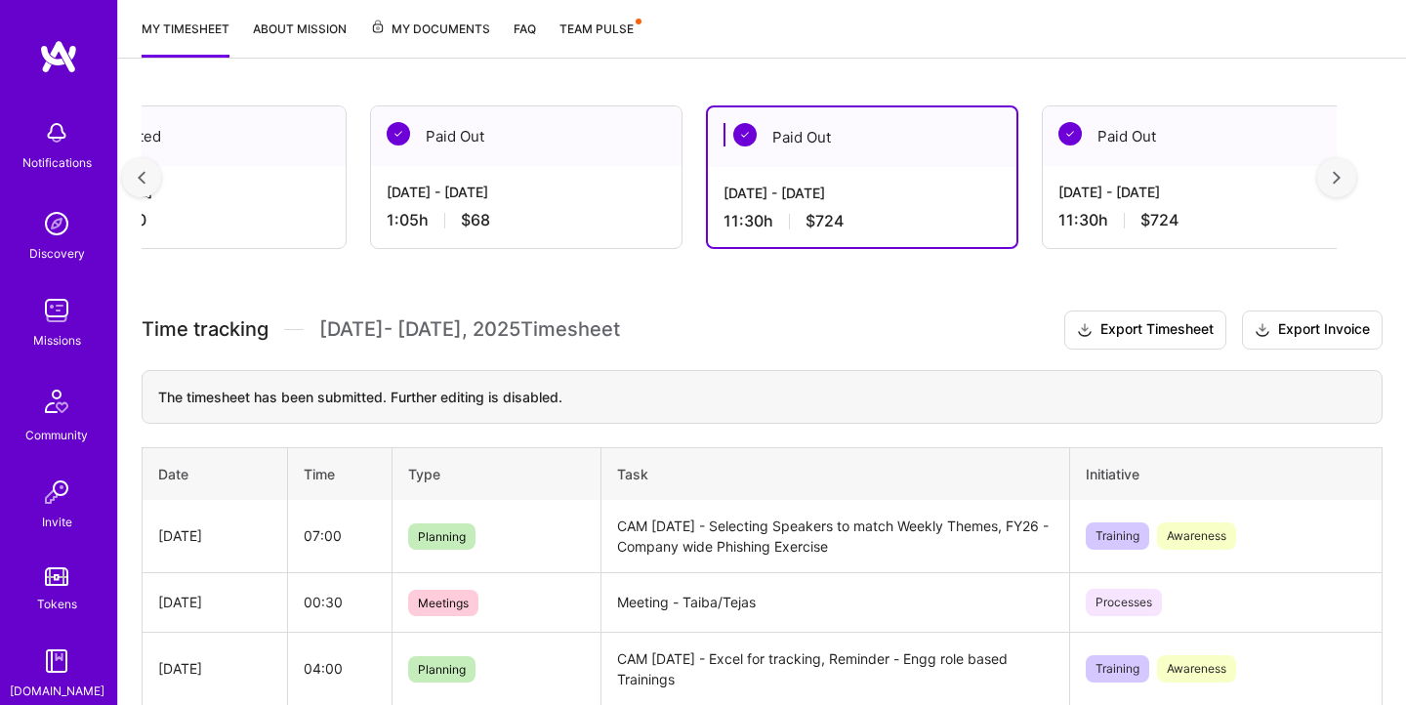
click at [131, 169] on div at bounding box center [141, 177] width 39 height 39
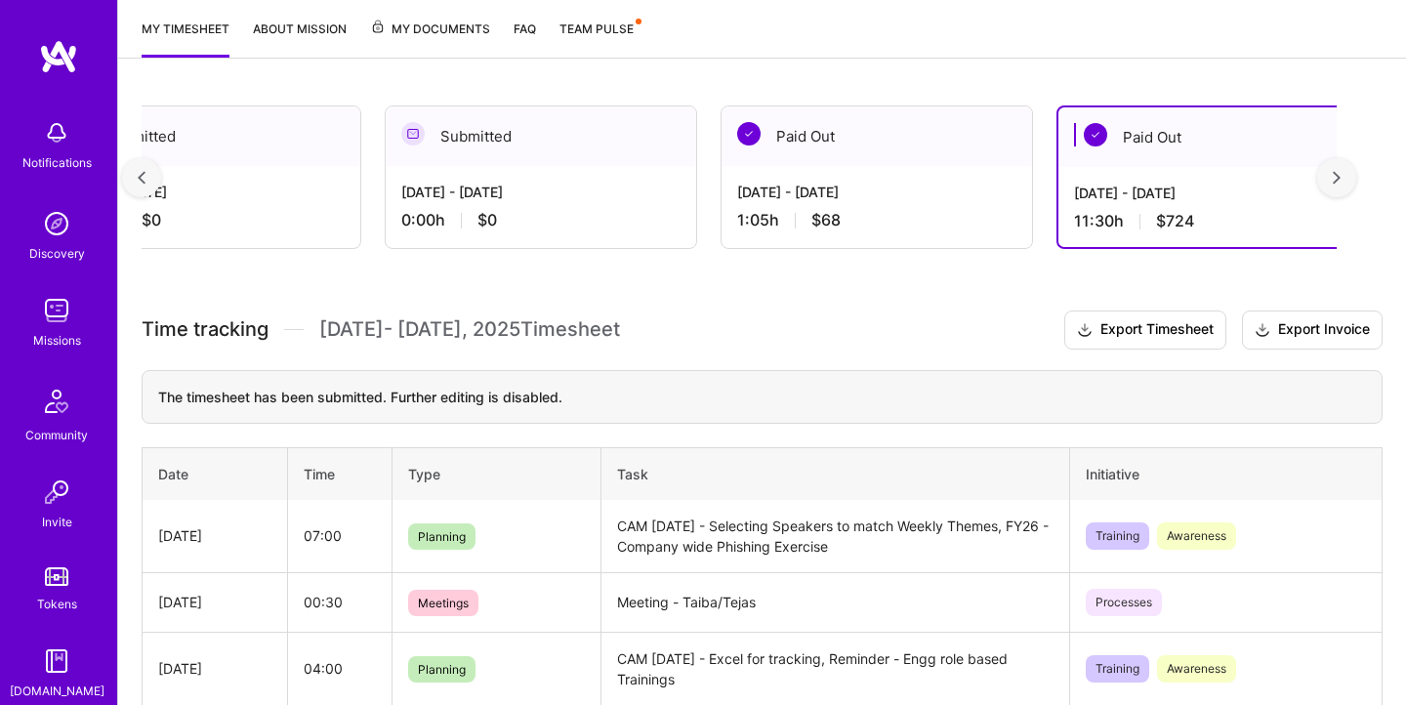
scroll to position [0, 1429]
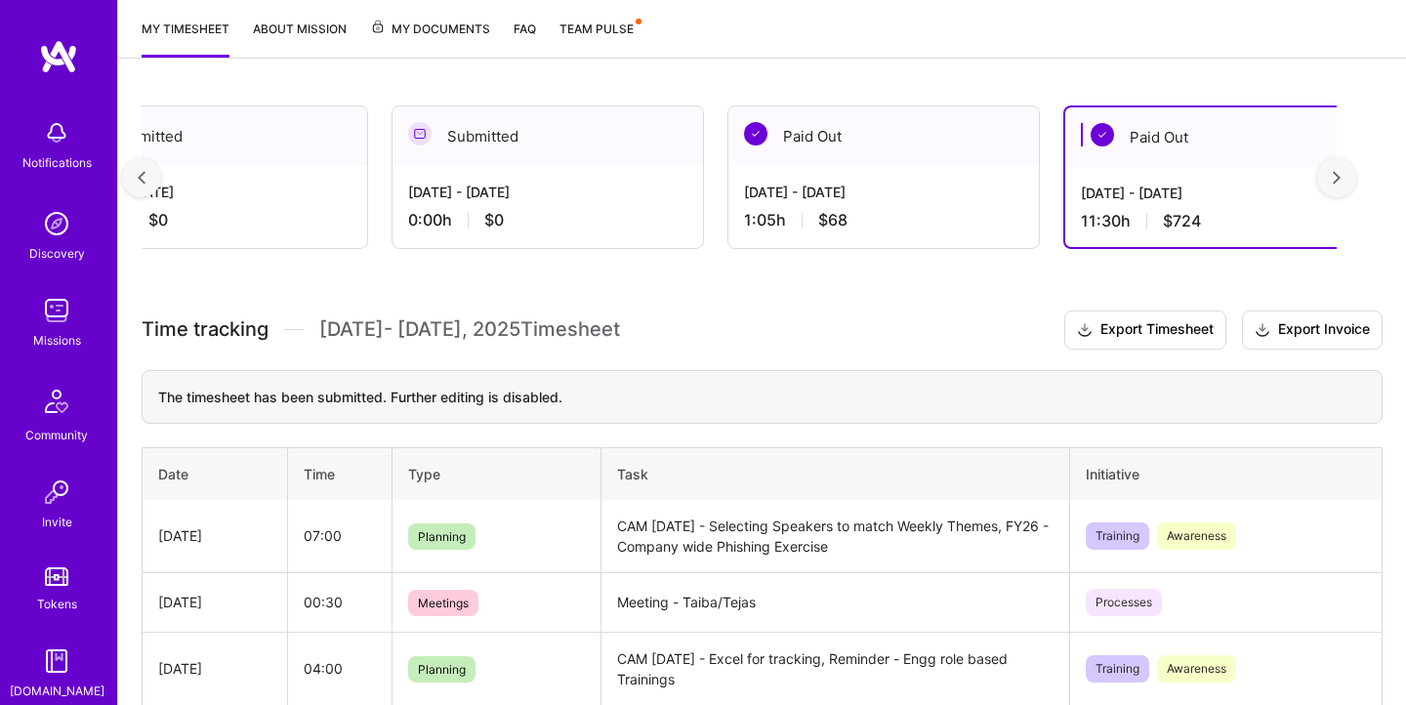
click at [849, 214] on div "1:05 h $68" at bounding box center [883, 220] width 279 height 20
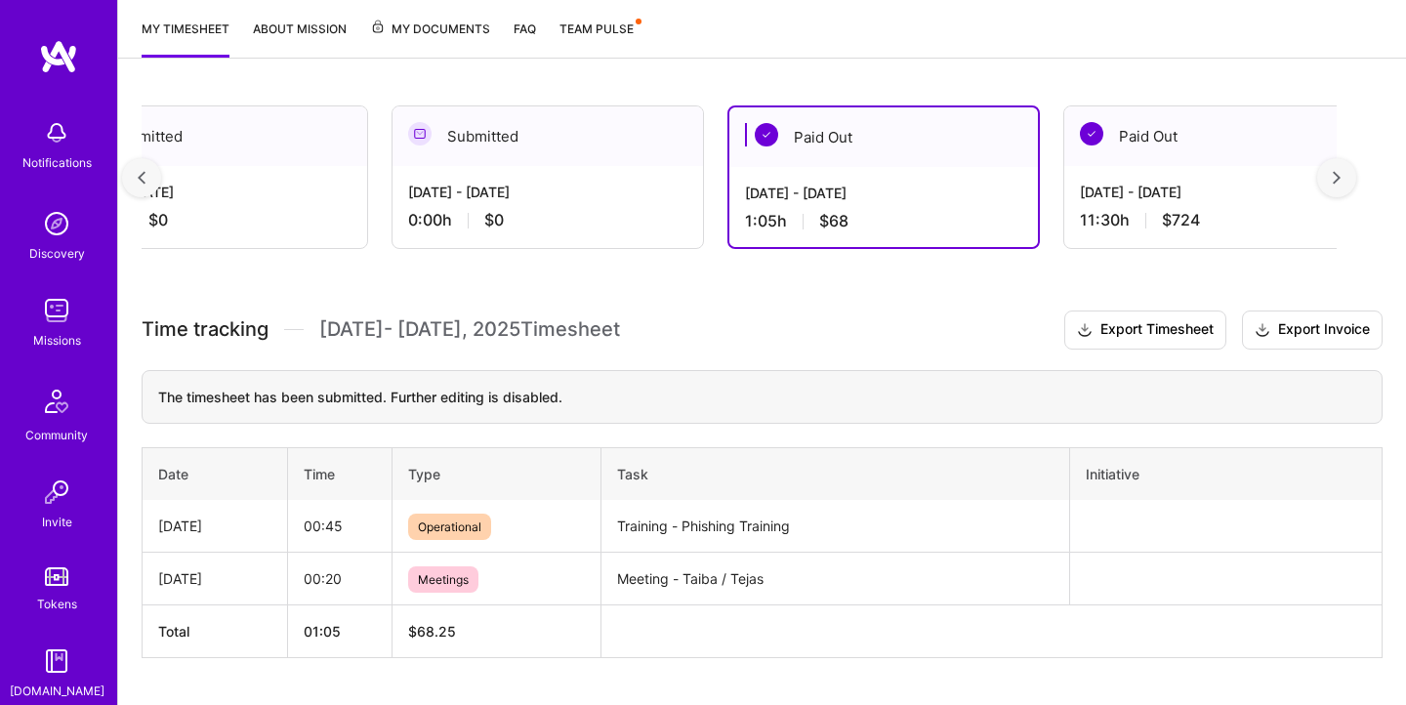
click at [937, 205] on div "[DATE] - [DATE] 1:05 h $68" at bounding box center [883, 207] width 308 height 80
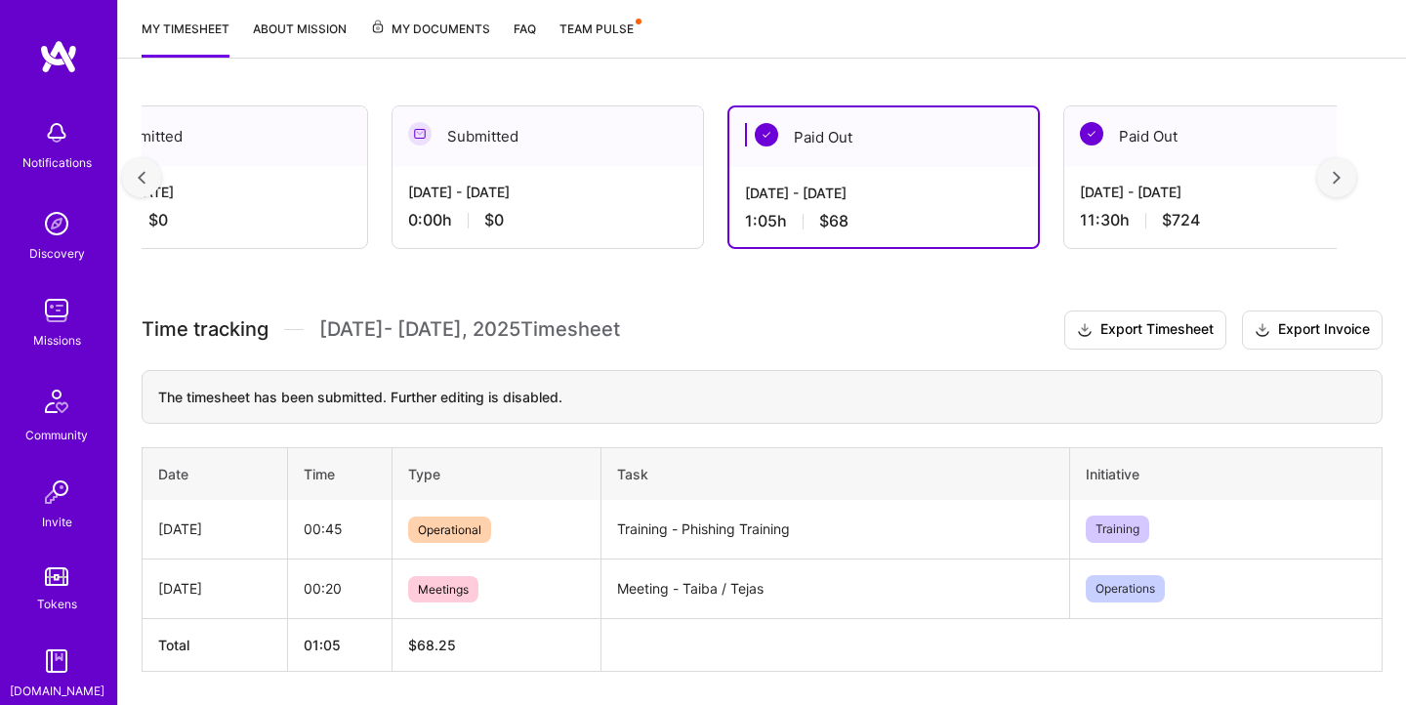
click at [138, 174] on img at bounding box center [142, 178] width 8 height 14
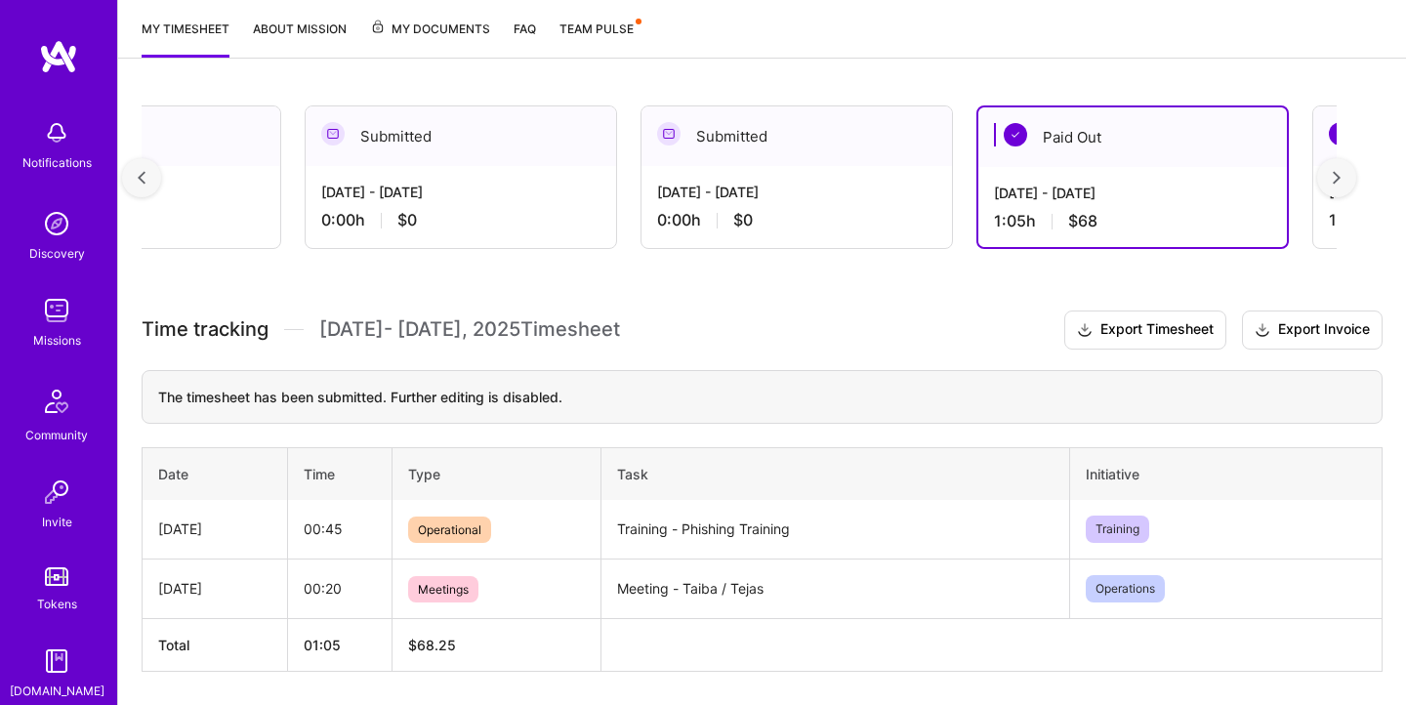
click at [138, 174] on img at bounding box center [142, 178] width 8 height 14
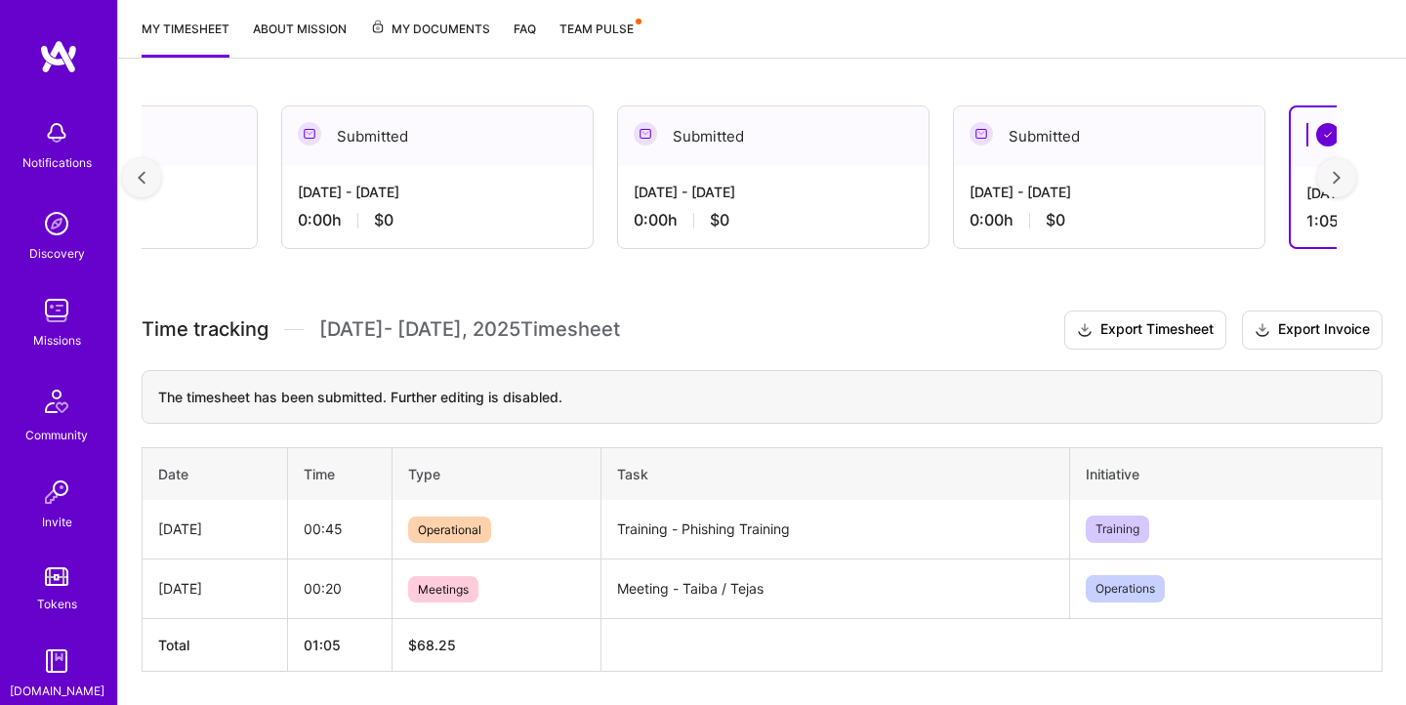
click at [138, 174] on img at bounding box center [142, 178] width 8 height 14
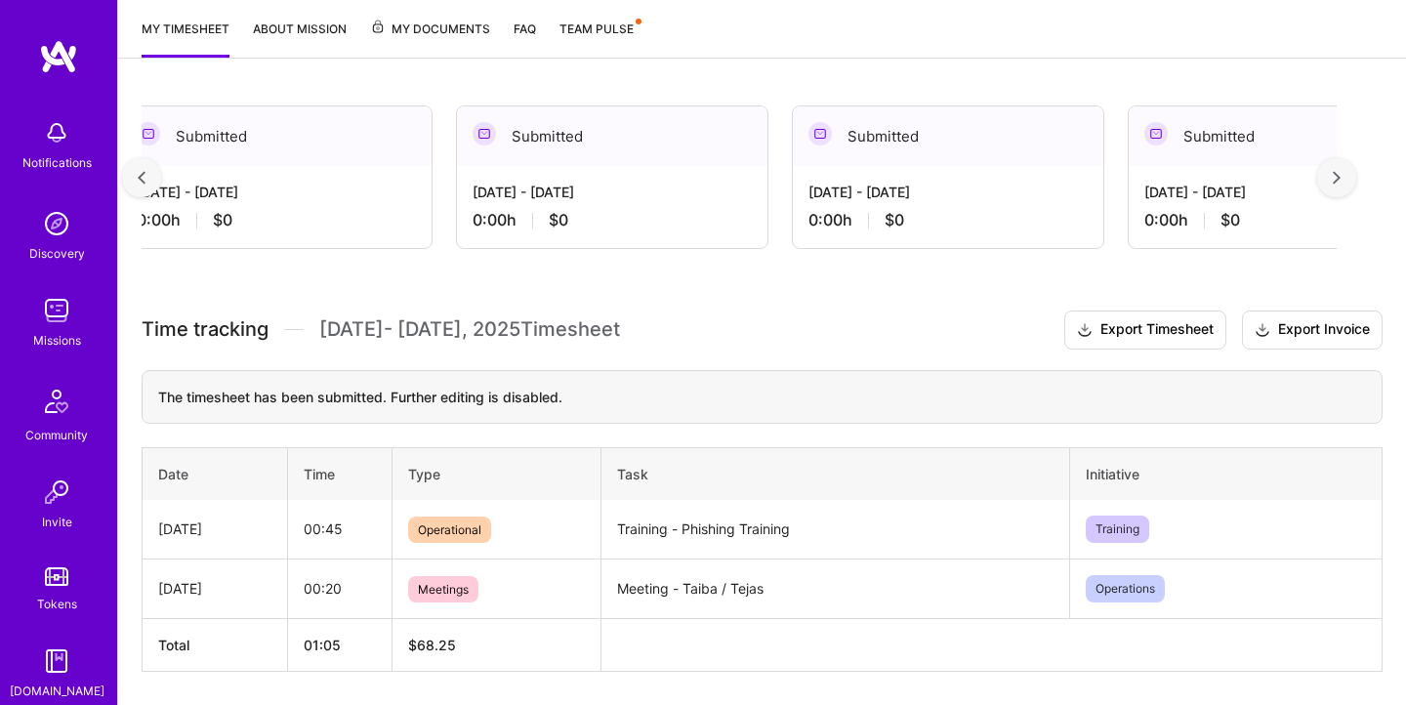
click at [138, 174] on img at bounding box center [142, 178] width 8 height 14
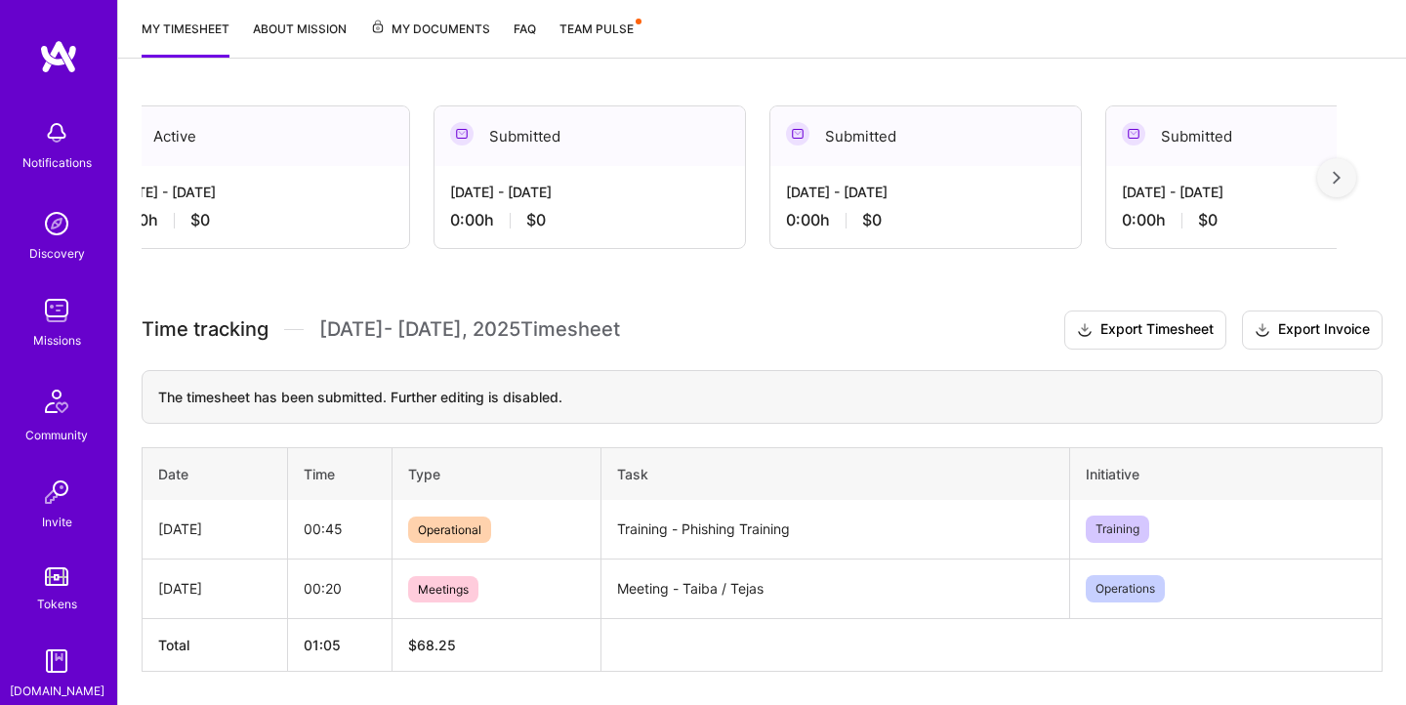
click at [138, 174] on div "Active [DATE] - [DATE] 0:00 h $0 Submitted [DATE] - [DATE] 0:00 h $0 Submitted …" at bounding box center [762, 424] width 1288 height 685
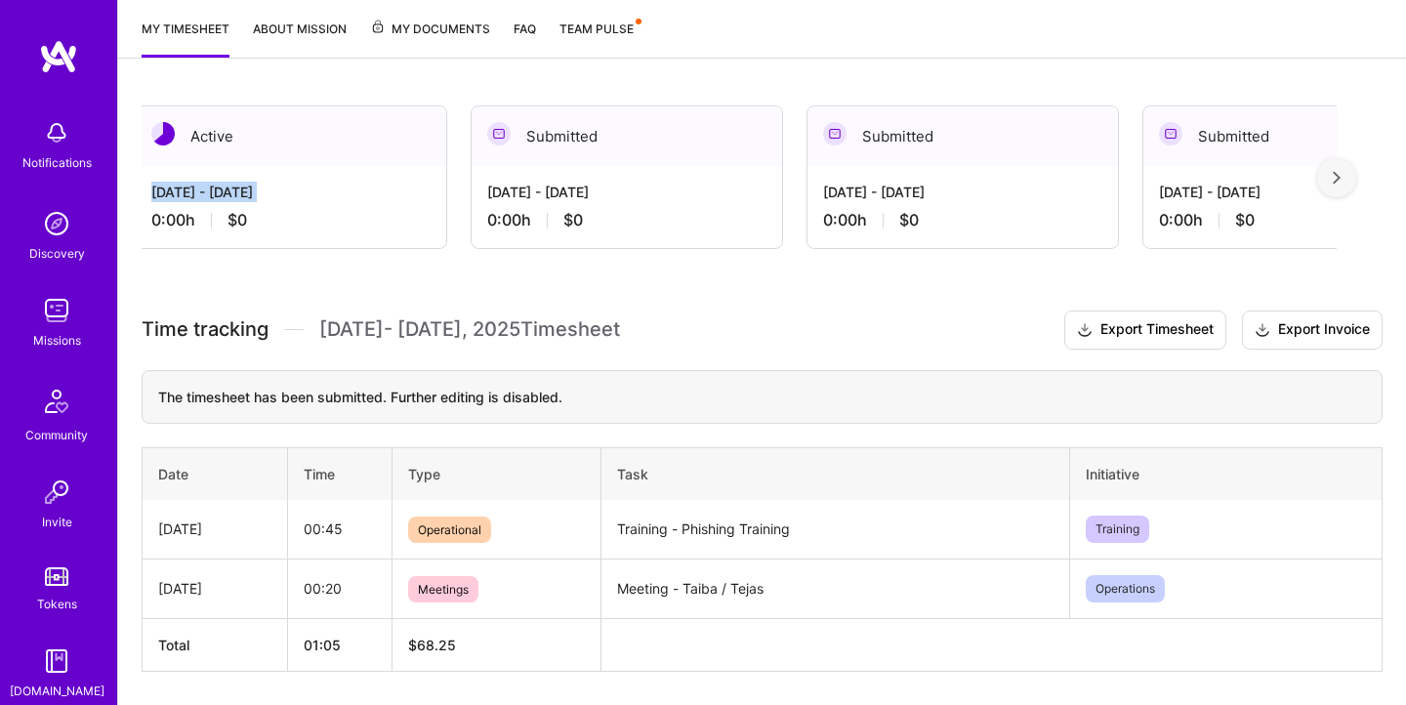
scroll to position [0, 0]
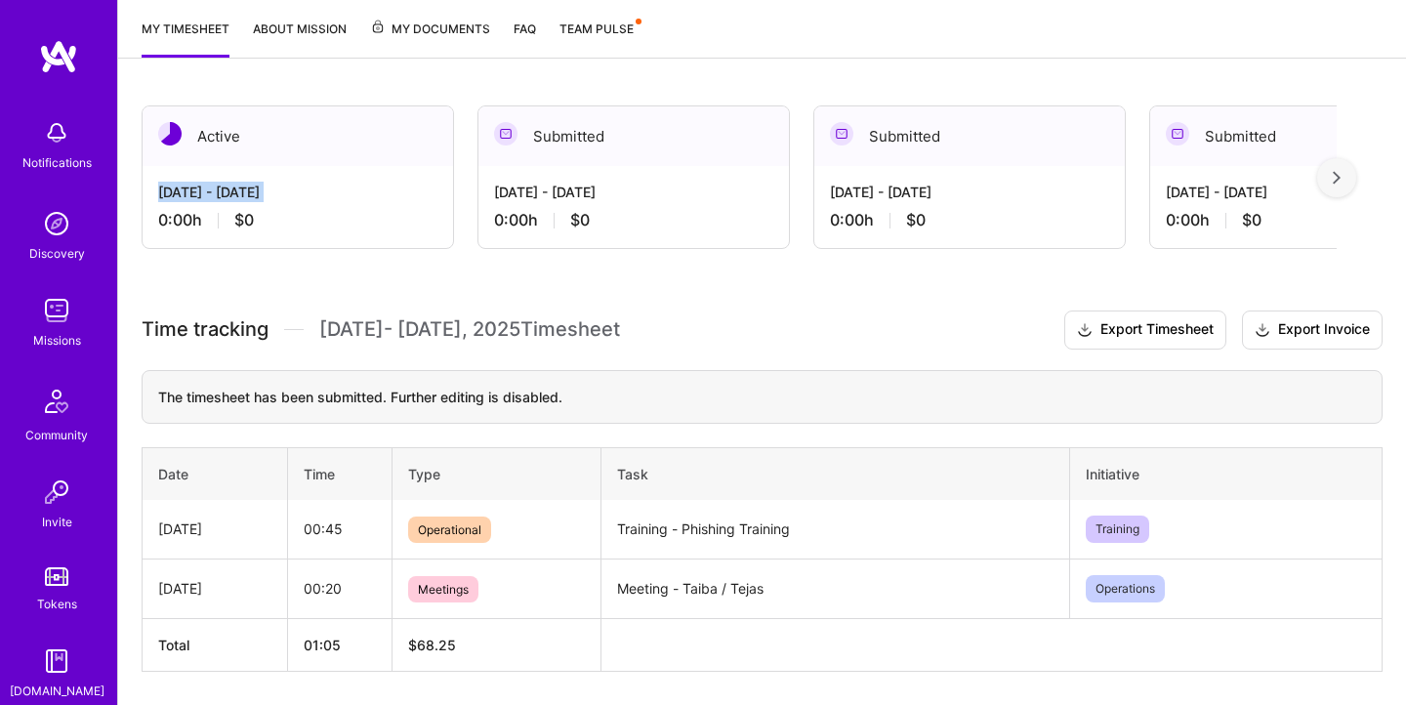
click at [138, 174] on div "Active [DATE] - [DATE] 0:00 h $0 Submitted [DATE] - [DATE] 0:00 h $0 Submitted …" at bounding box center [762, 424] width 1288 height 685
click at [677, 290] on div "Active [DATE] - [DATE] 0:00 h $0 Submitted [DATE] - [DATE] 0:00 h $0 Submitted …" at bounding box center [762, 424] width 1288 height 685
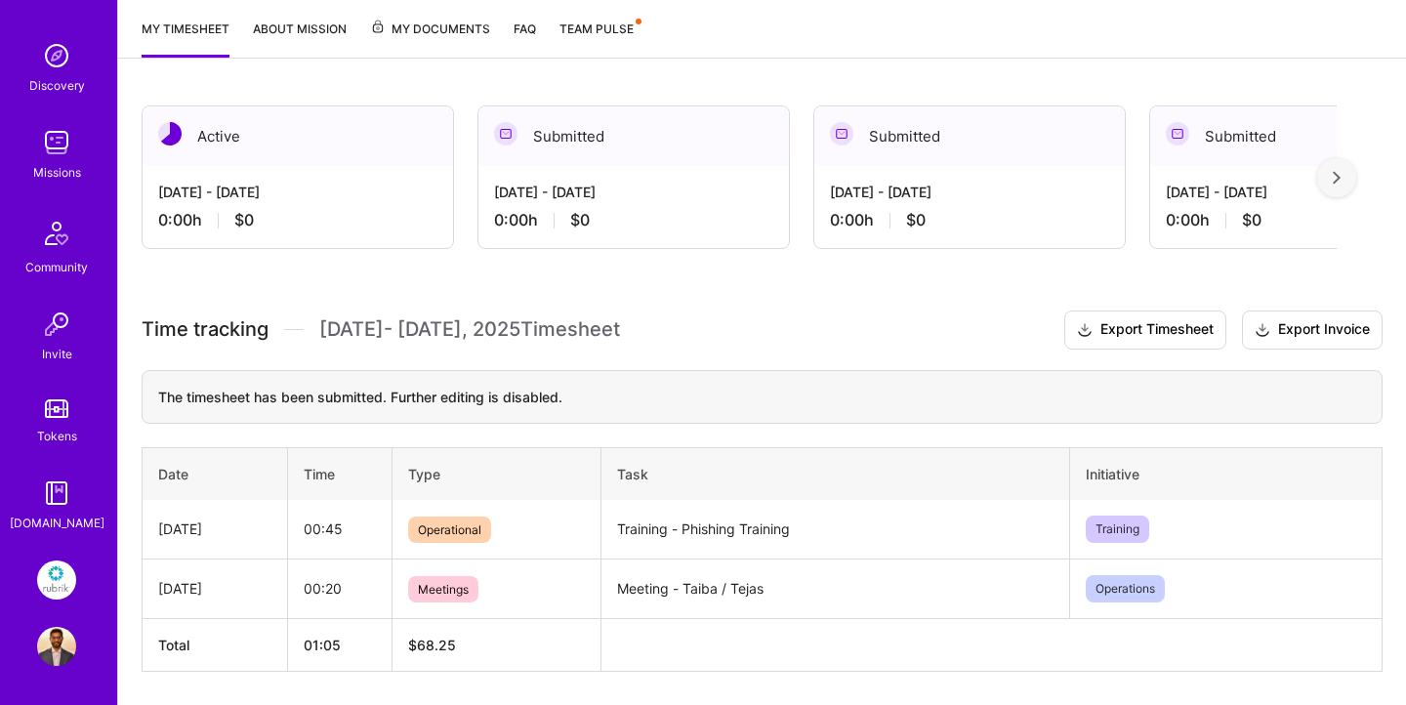
click at [62, 654] on img at bounding box center [56, 646] width 39 height 39
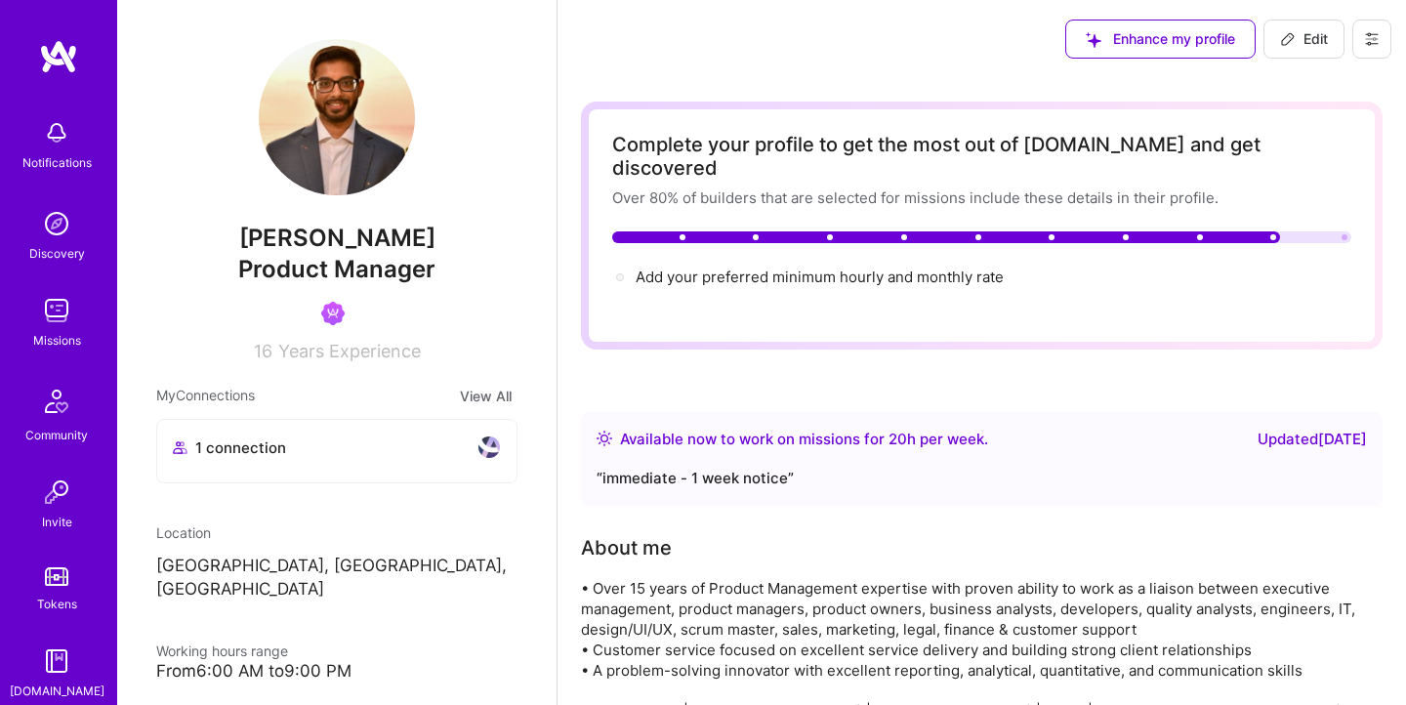
scroll to position [168, 0]
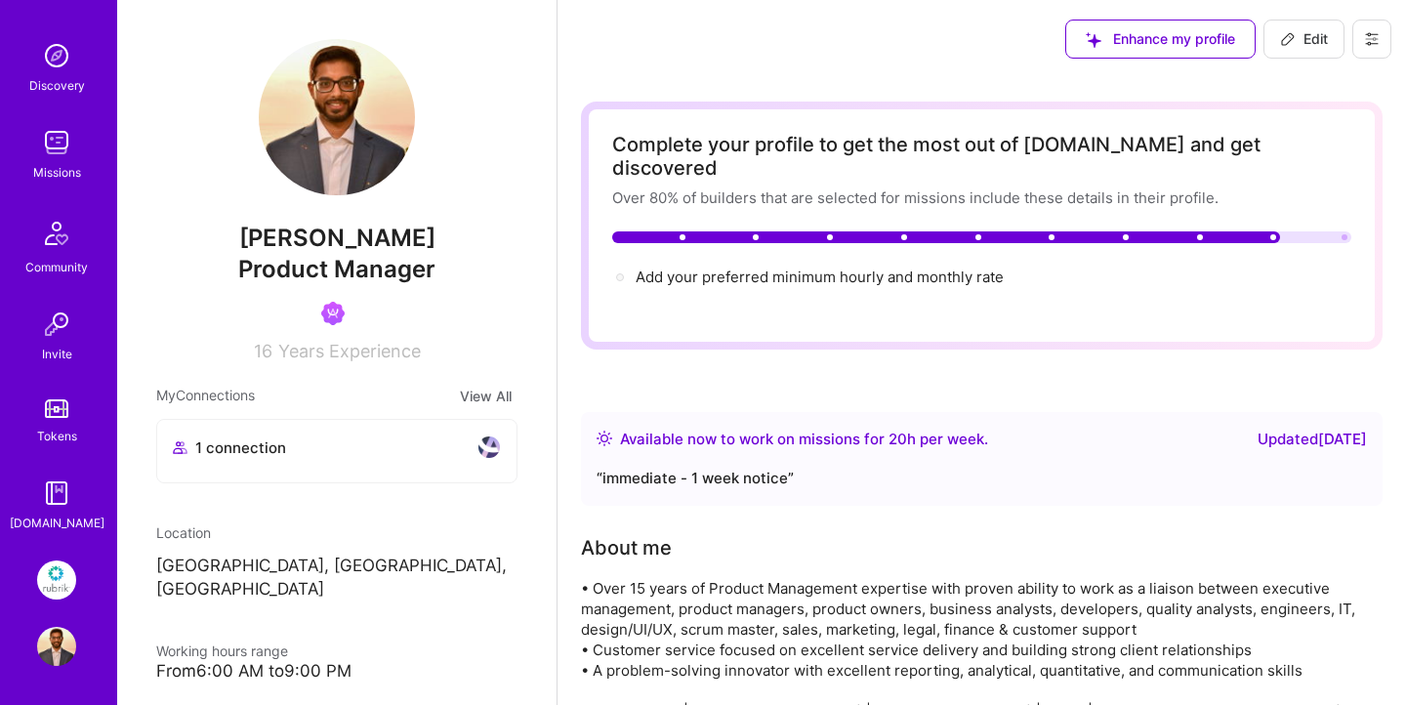
click at [63, 591] on img at bounding box center [56, 579] width 39 height 39
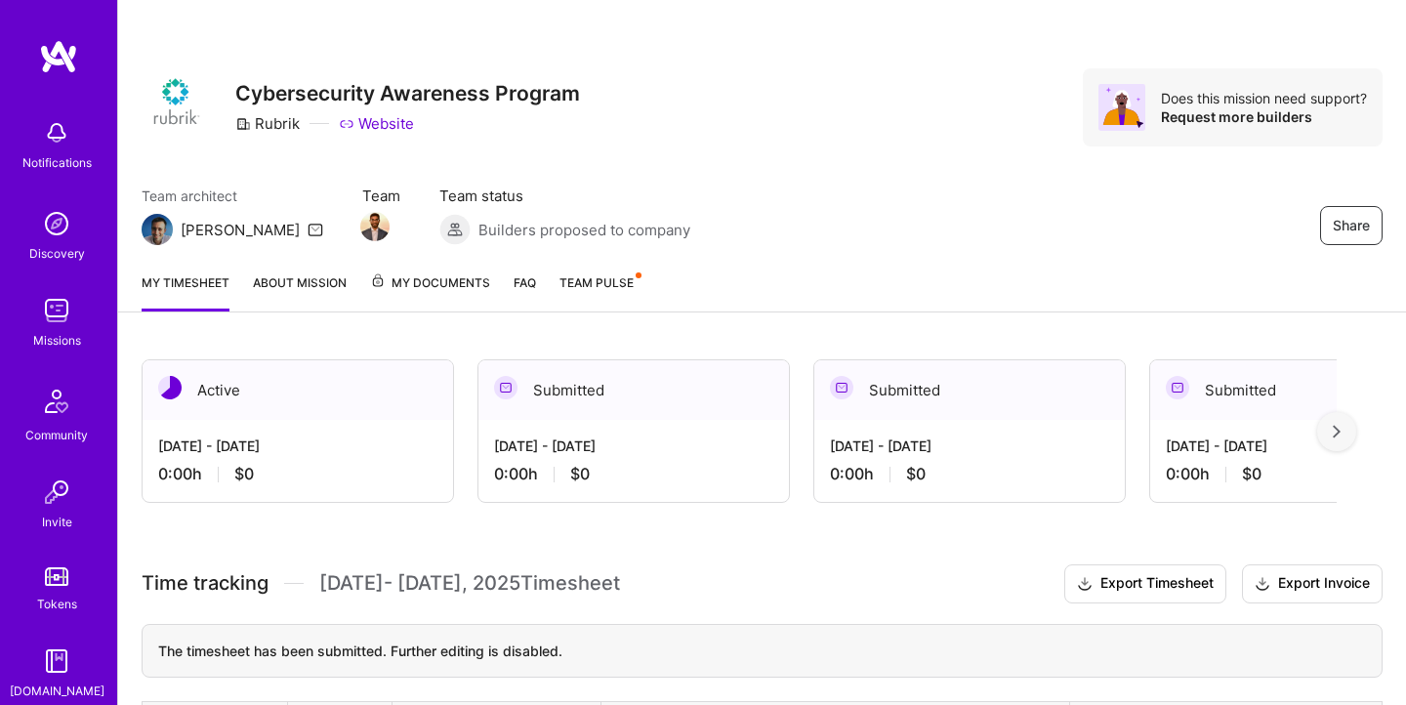
click at [591, 266] on div "My timesheet About Mission My Documents FAQ Team Pulse" at bounding box center [762, 285] width 1288 height 56
click at [593, 272] on link "Team Pulse" at bounding box center [599, 291] width 80 height 39
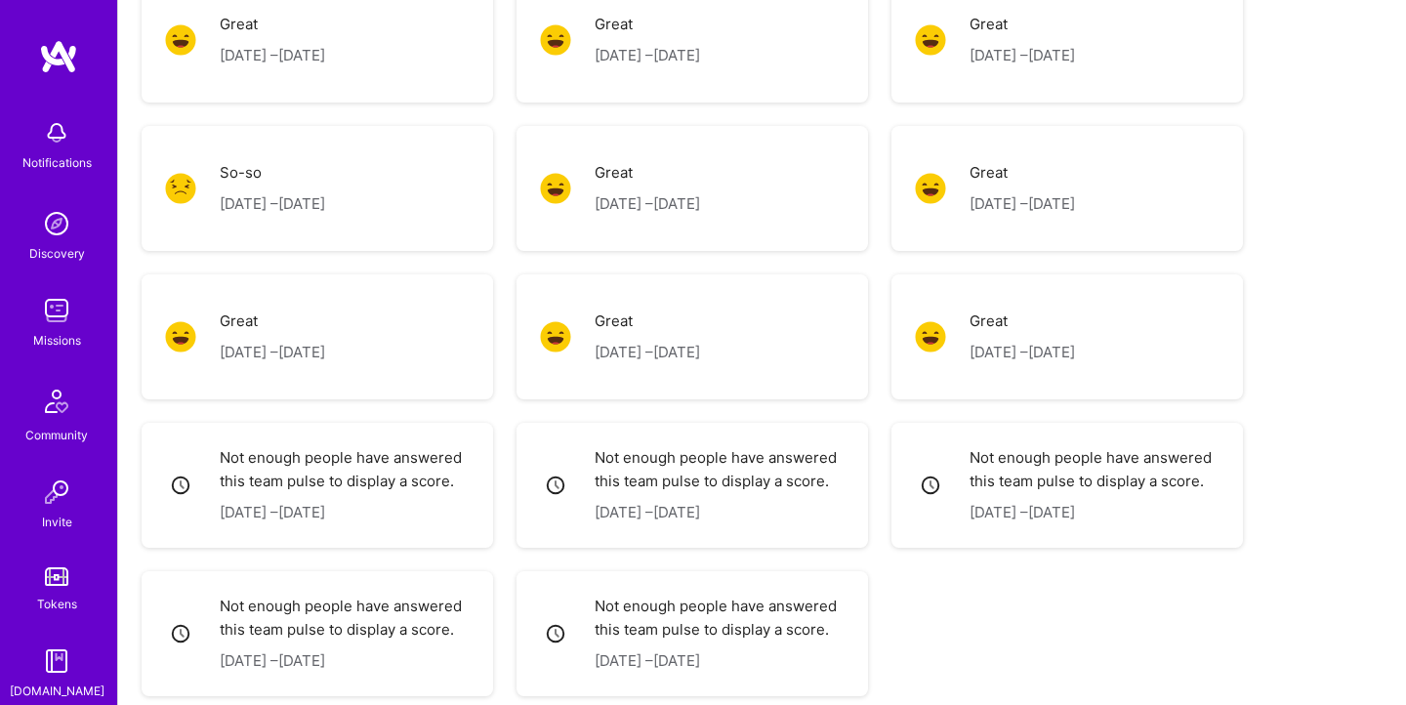
scroll to position [803, 0]
